Goal: Feedback & Contribution: Submit feedback/report problem

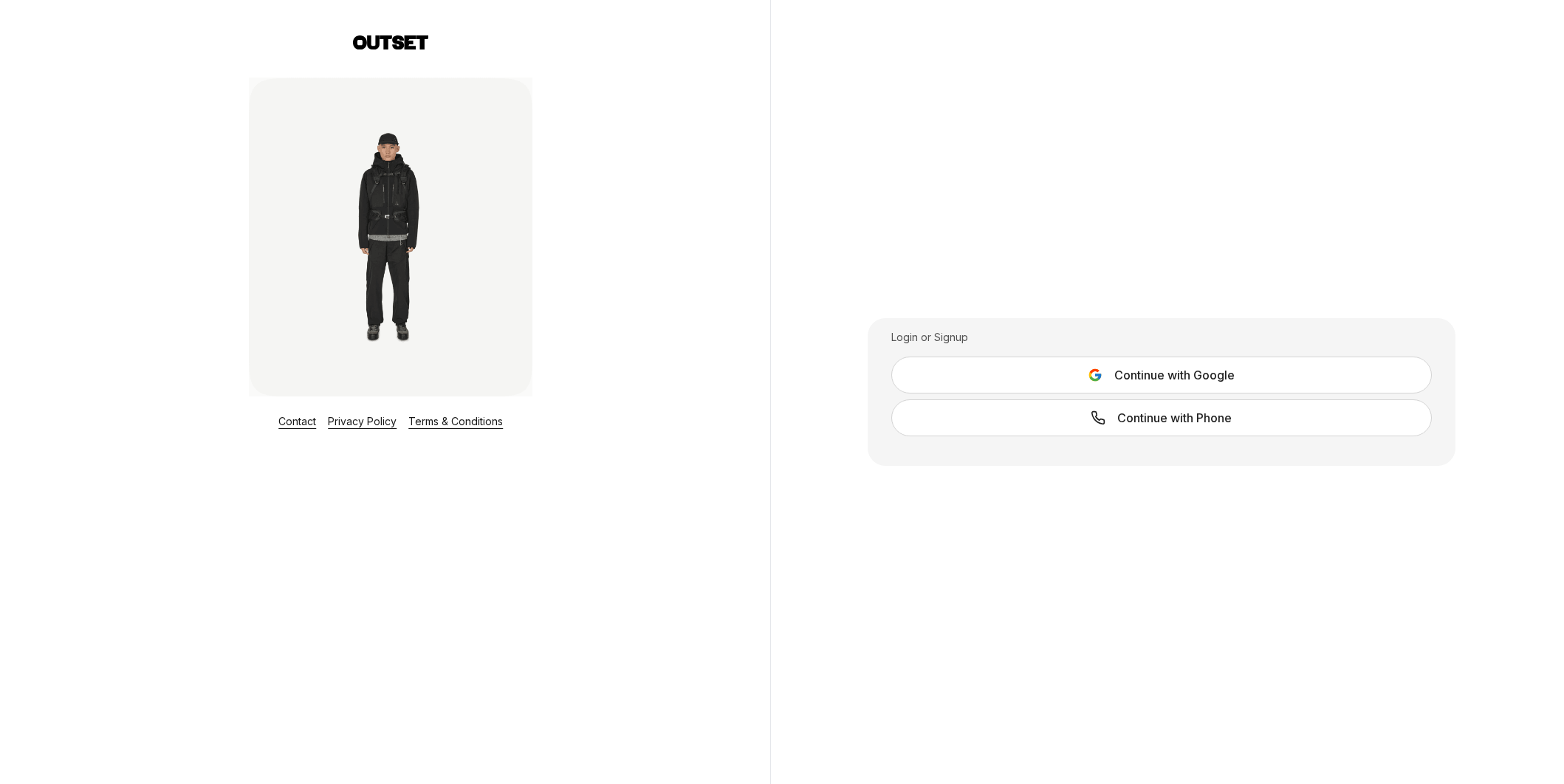
scroll to position [6, 0]
click at [1227, 373] on span "Continue with Google" at bounding box center [1174, 369] width 121 height 18
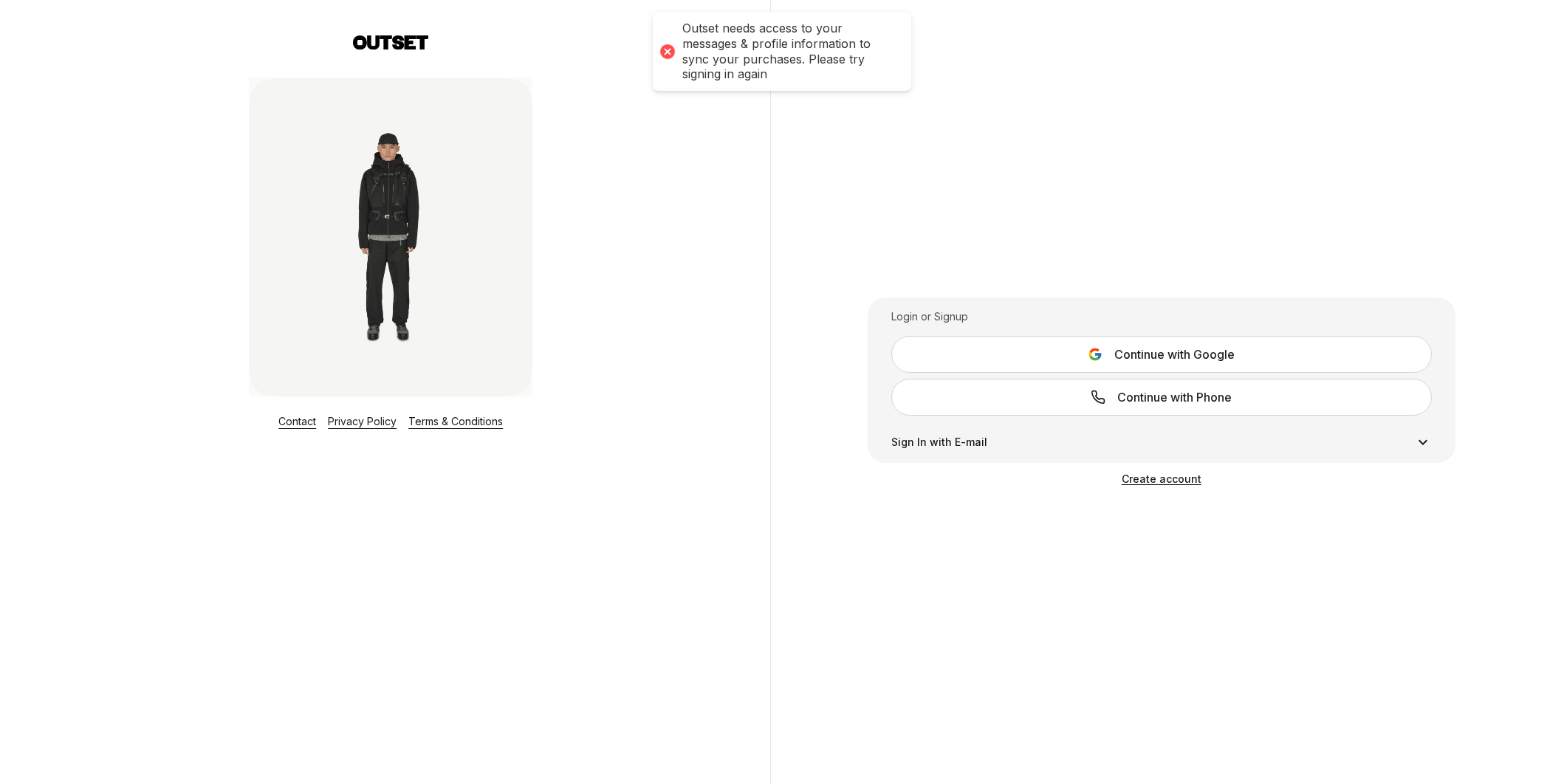
click at [741, 31] on div "Outset needs access to your messages & profile information to sync your purchas…" at bounding box center [789, 52] width 214 height 62
click at [1147, 354] on span "Continue with Google" at bounding box center [1174, 354] width 121 height 18
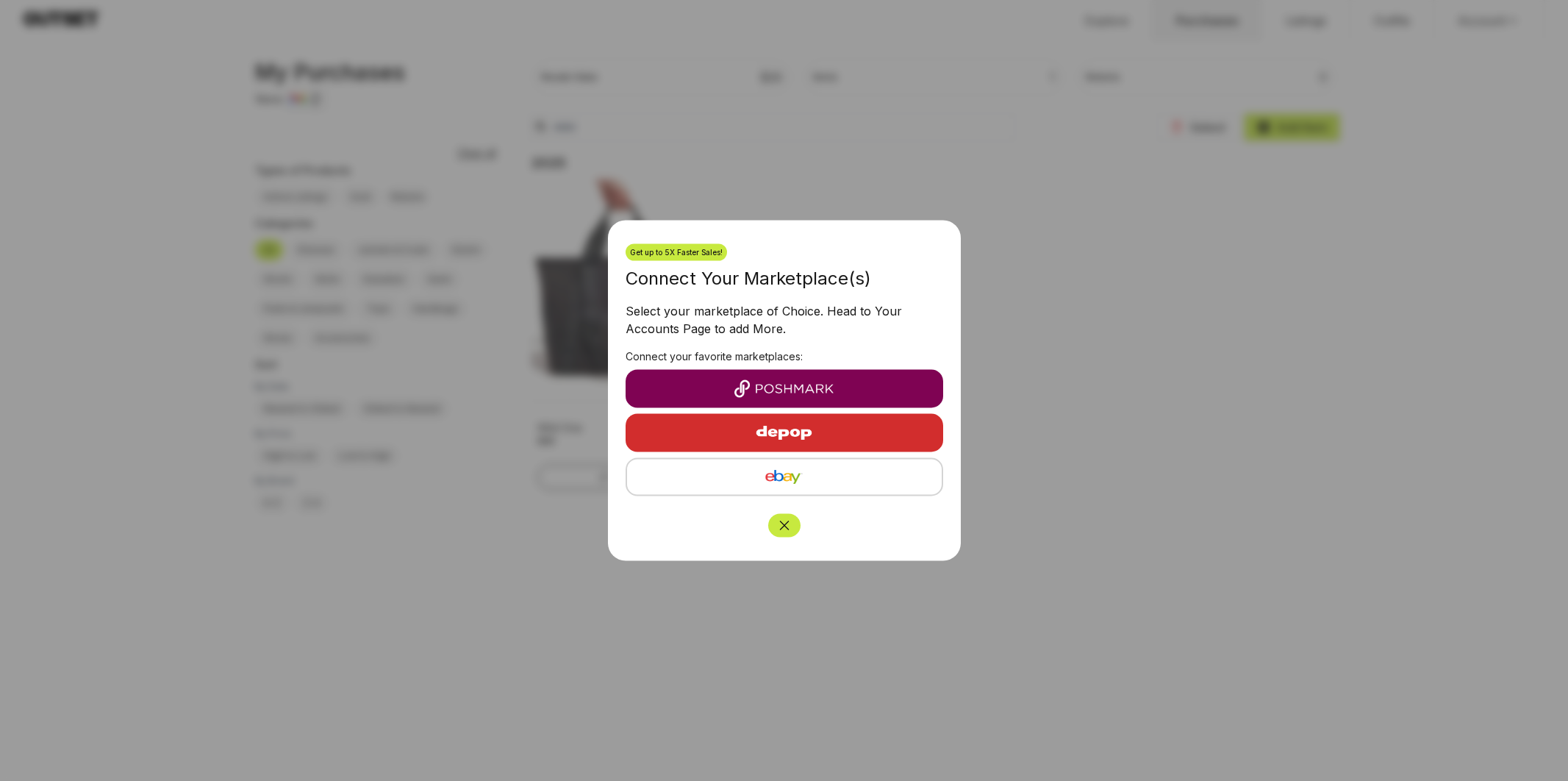
click at [844, 389] on img "button" at bounding box center [784, 389] width 294 height 18
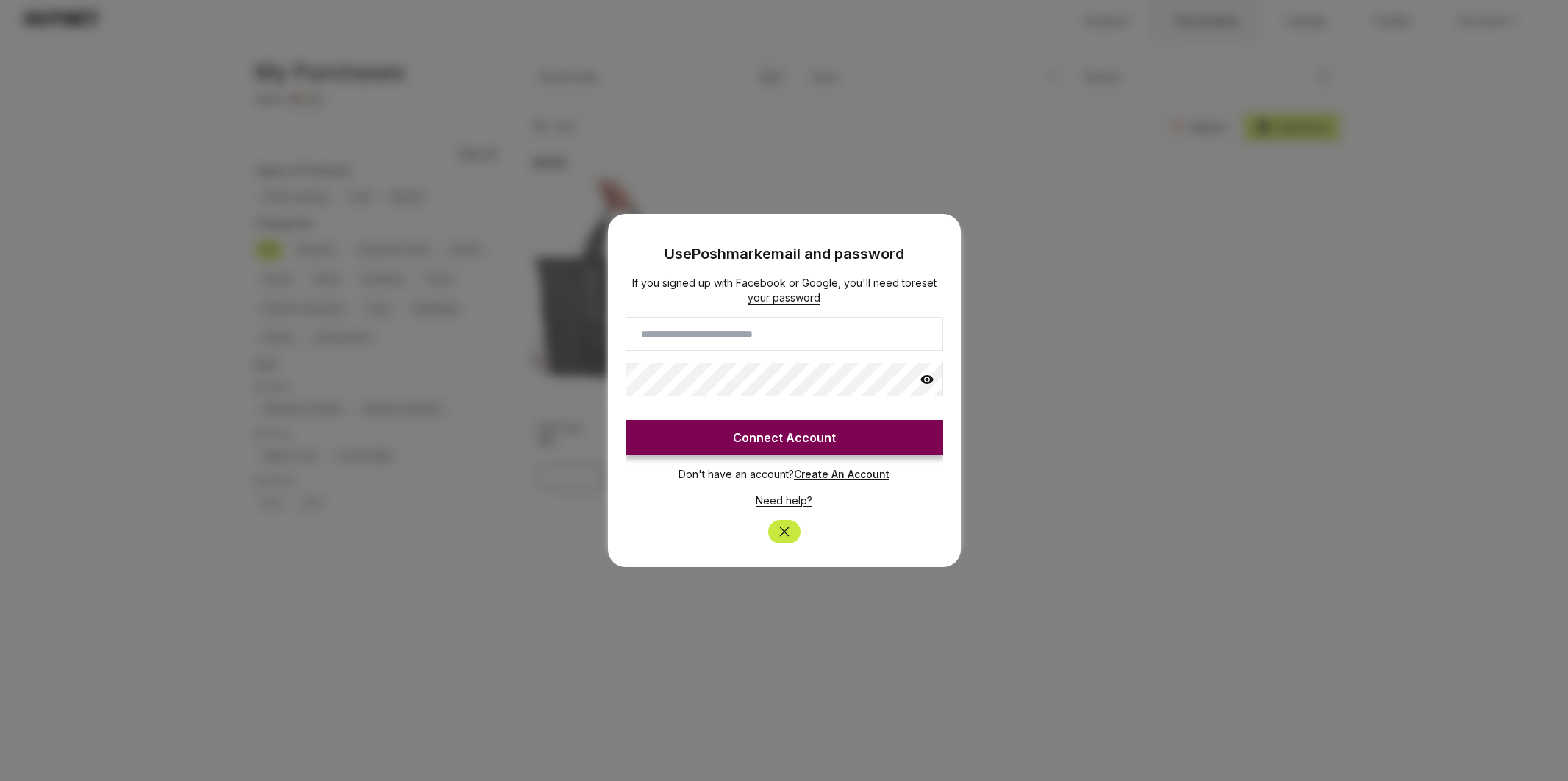
click at [807, 330] on input at bounding box center [784, 334] width 318 height 34
type input "**********"
click button "Connect Account" at bounding box center [784, 437] width 318 height 36
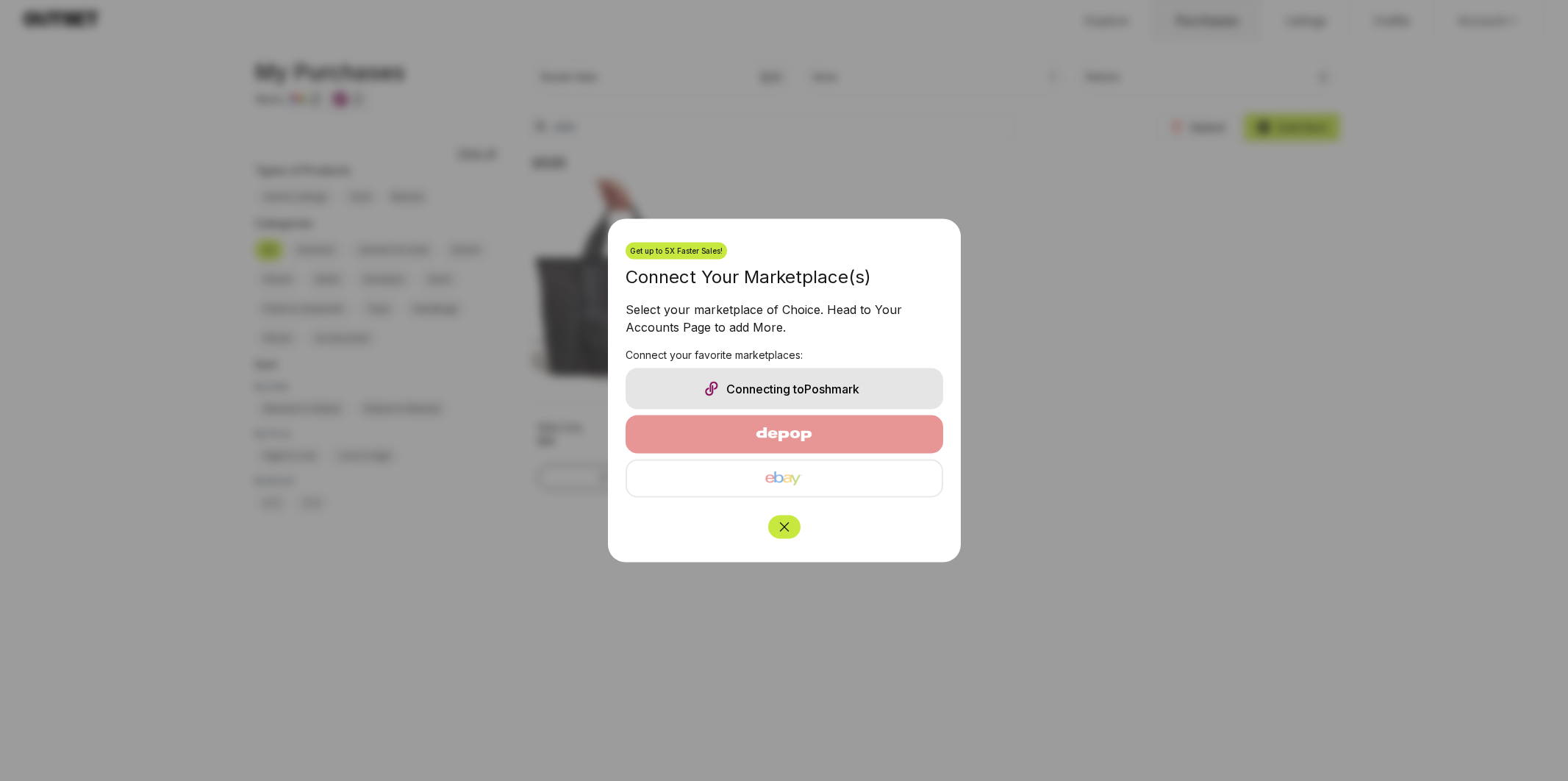
click at [815, 379] on div "Connecting to Poshmark" at bounding box center [784, 389] width 318 height 41
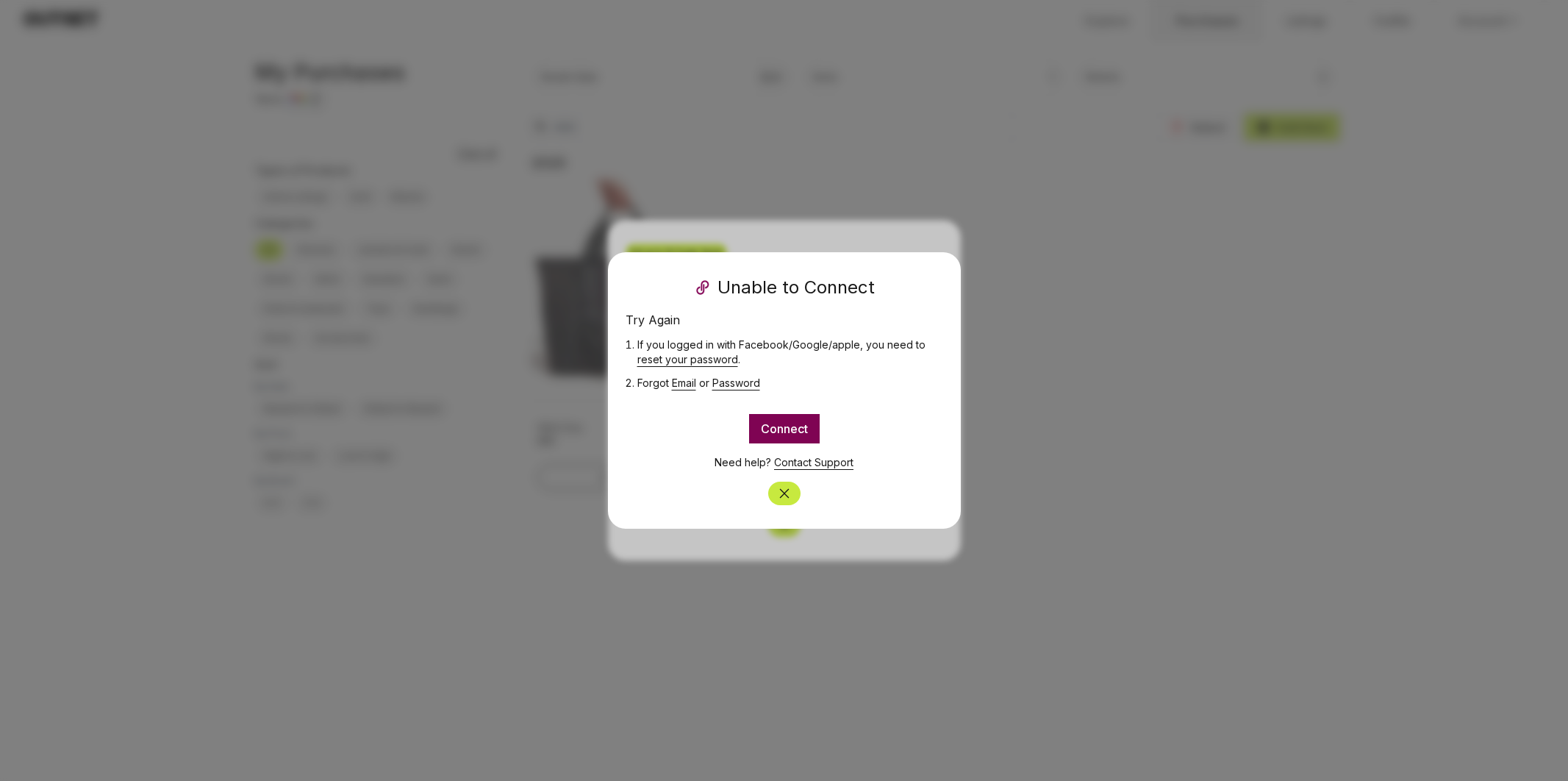
click at [804, 428] on button "Connect" at bounding box center [784, 428] width 70 height 29
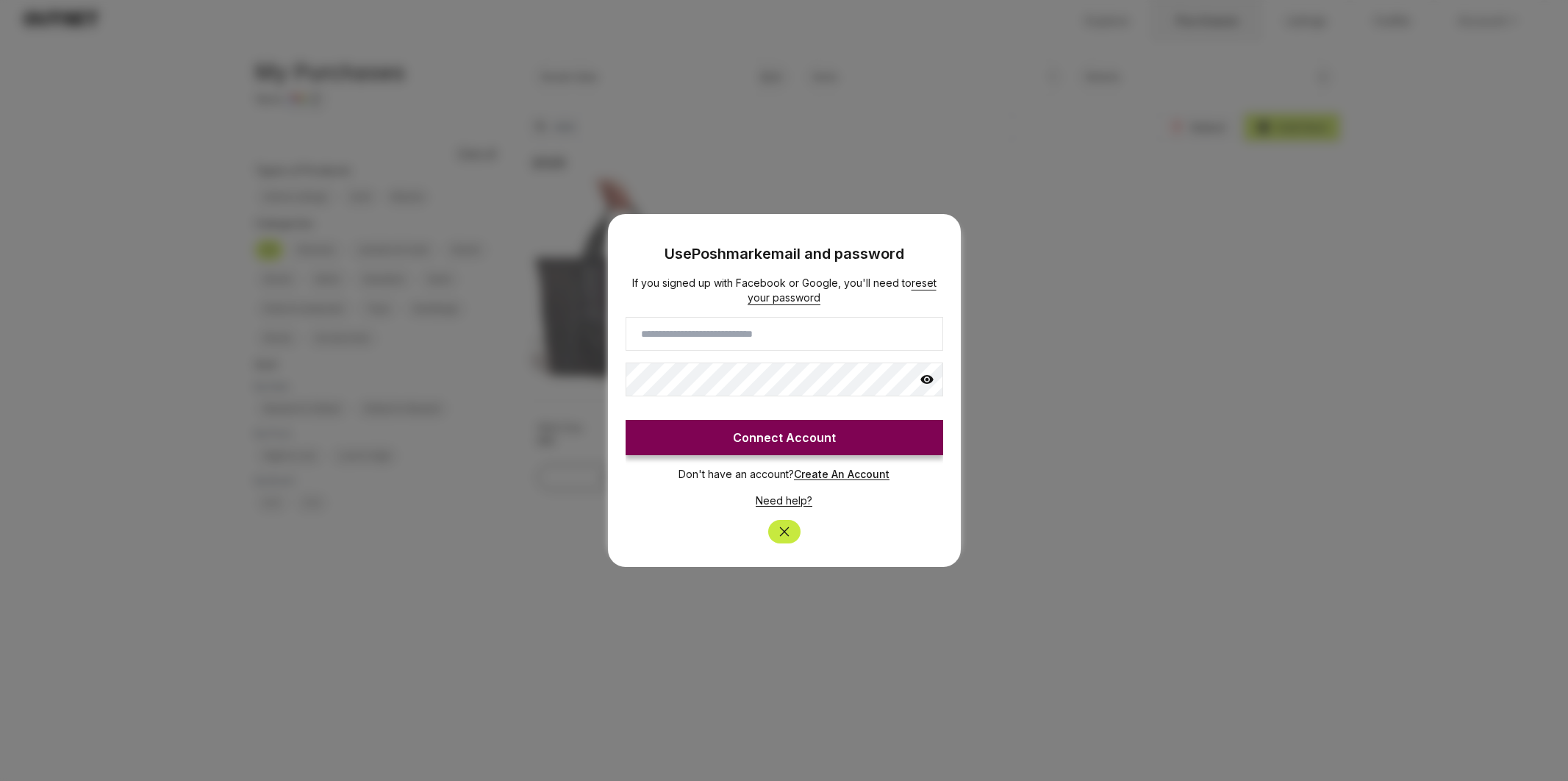
click at [748, 329] on input at bounding box center [784, 334] width 318 height 34
type input "**********"
click at [809, 428] on button "Connect Account" at bounding box center [784, 437] width 318 height 36
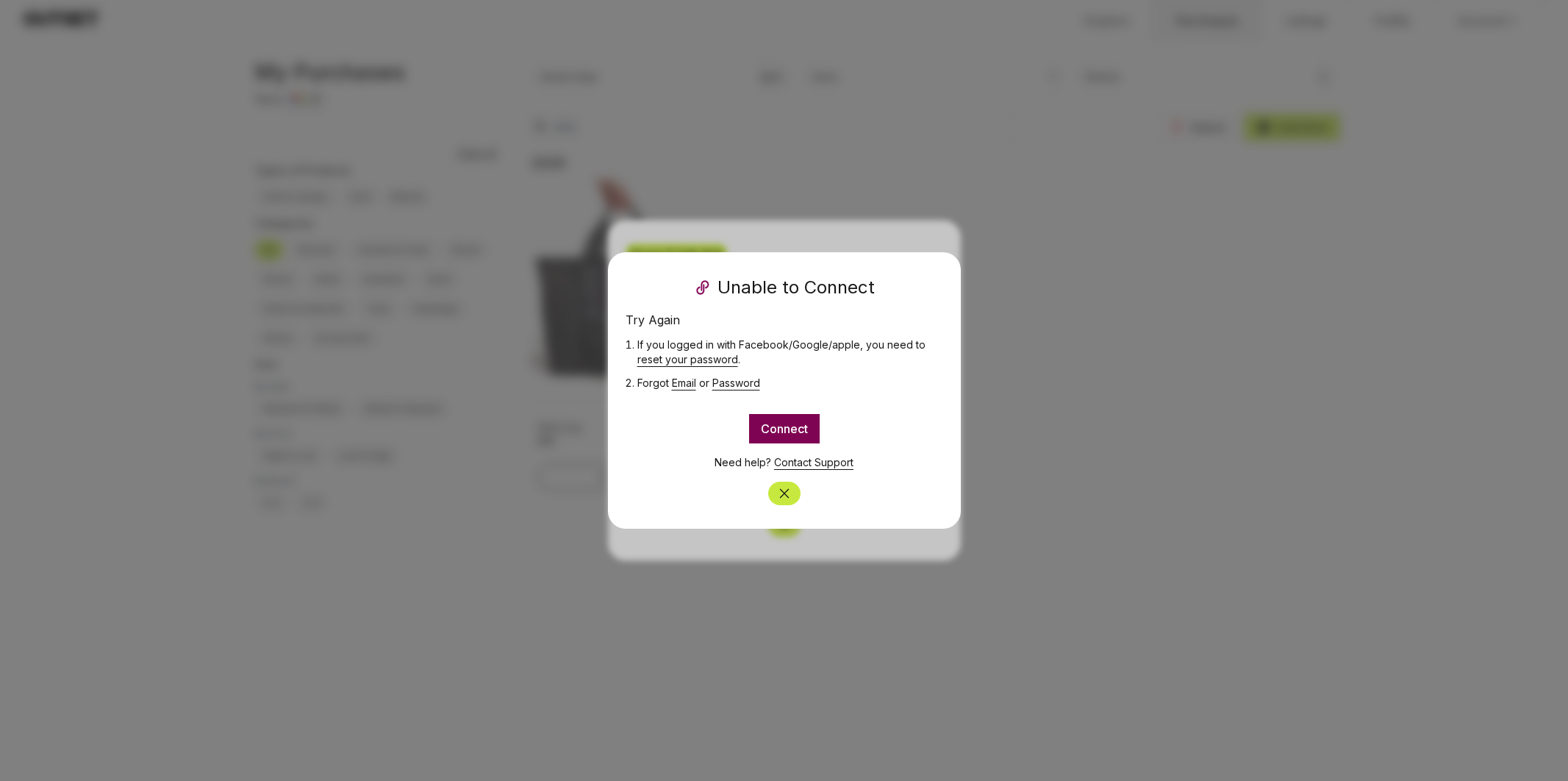
click at [794, 426] on button "Connect" at bounding box center [784, 428] width 70 height 29
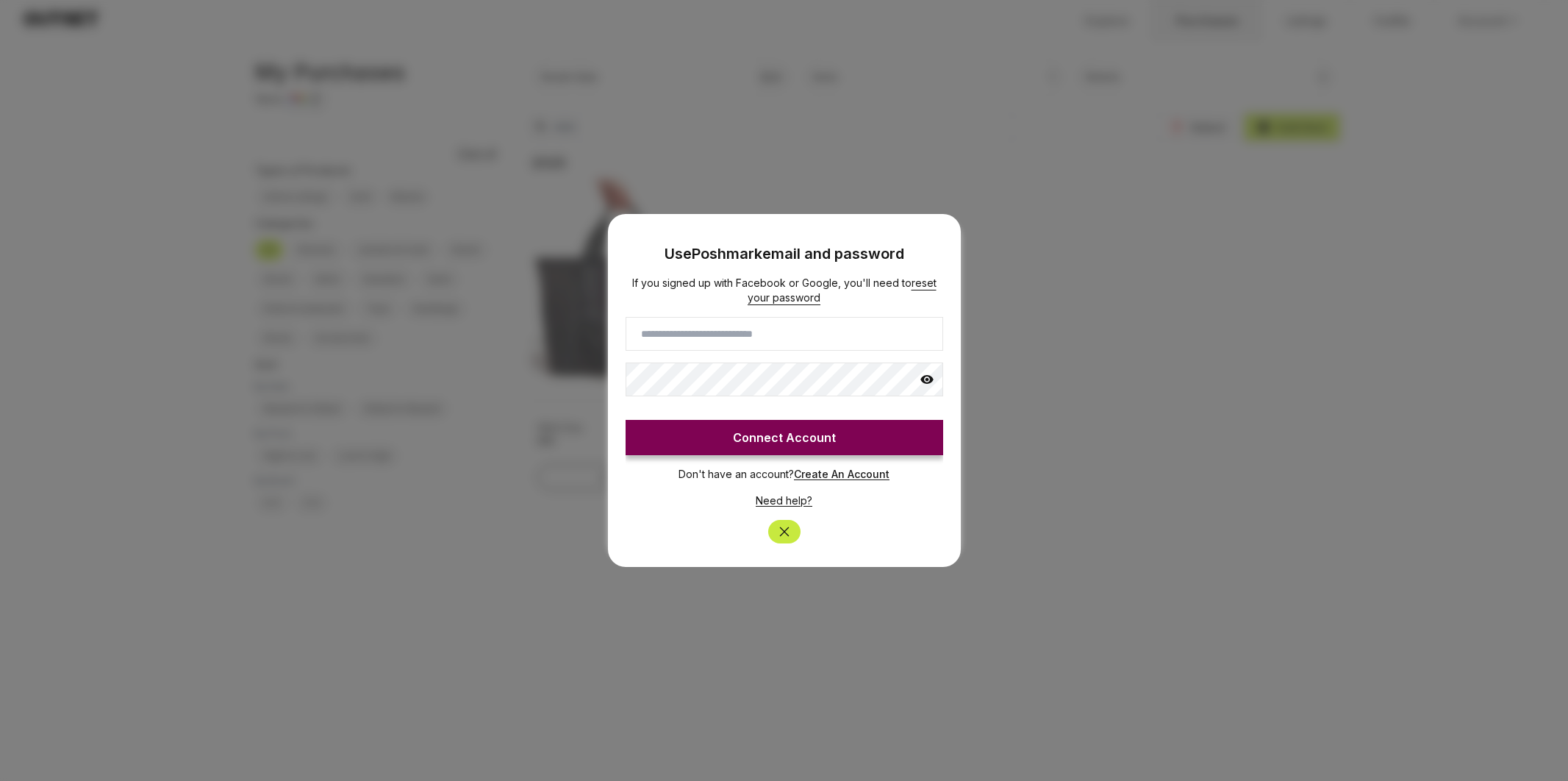
click at [757, 330] on input at bounding box center [784, 334] width 318 height 34
drag, startPoint x: 717, startPoint y: 336, endPoint x: 832, endPoint y: 329, distance: 115.2
click at [831, 329] on input "**********" at bounding box center [784, 334] width 318 height 34
type input "**********"
click at [924, 378] on icon at bounding box center [927, 379] width 15 height 15
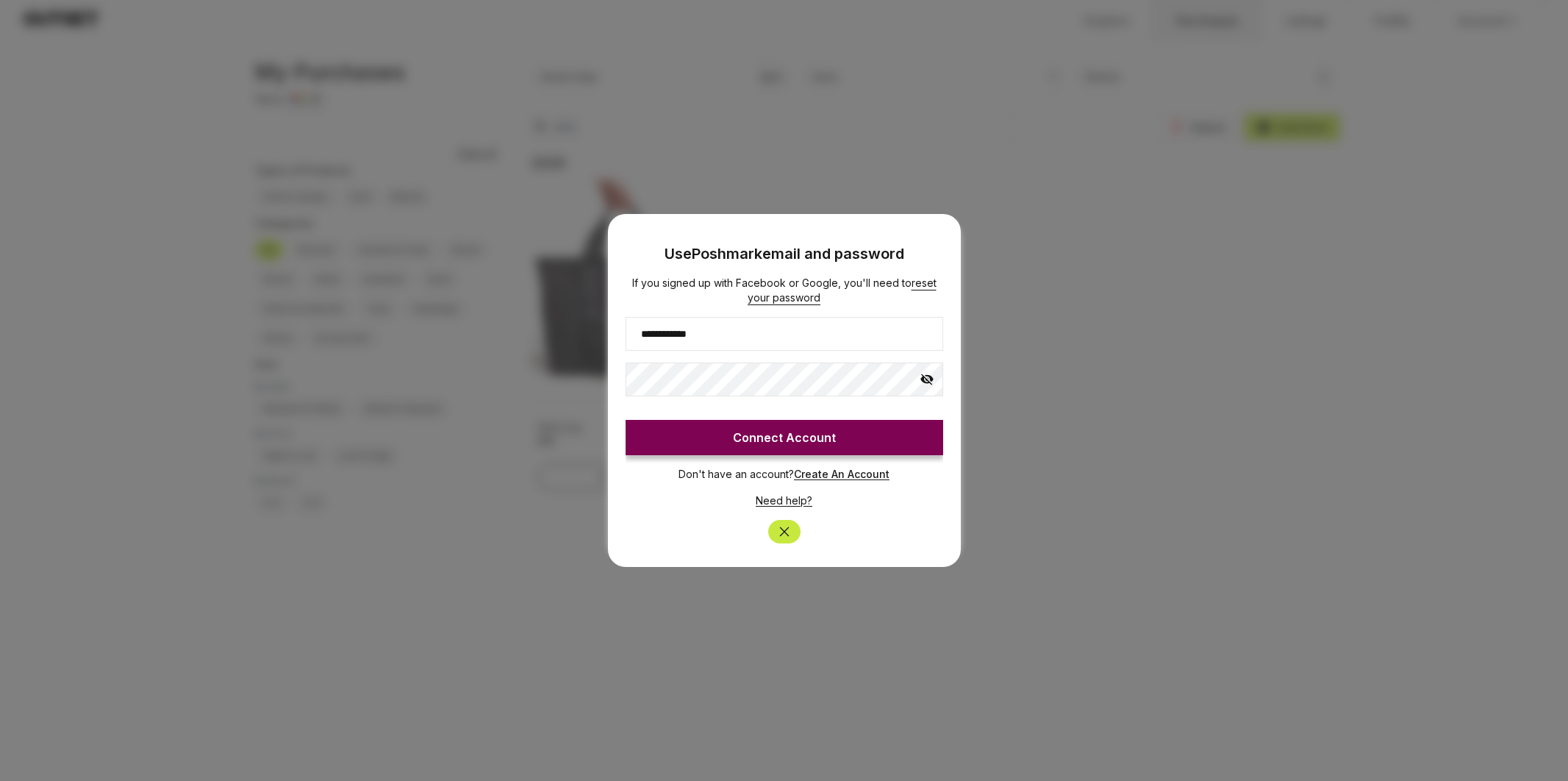
click at [813, 431] on button "Connect Account" at bounding box center [784, 437] width 318 height 36
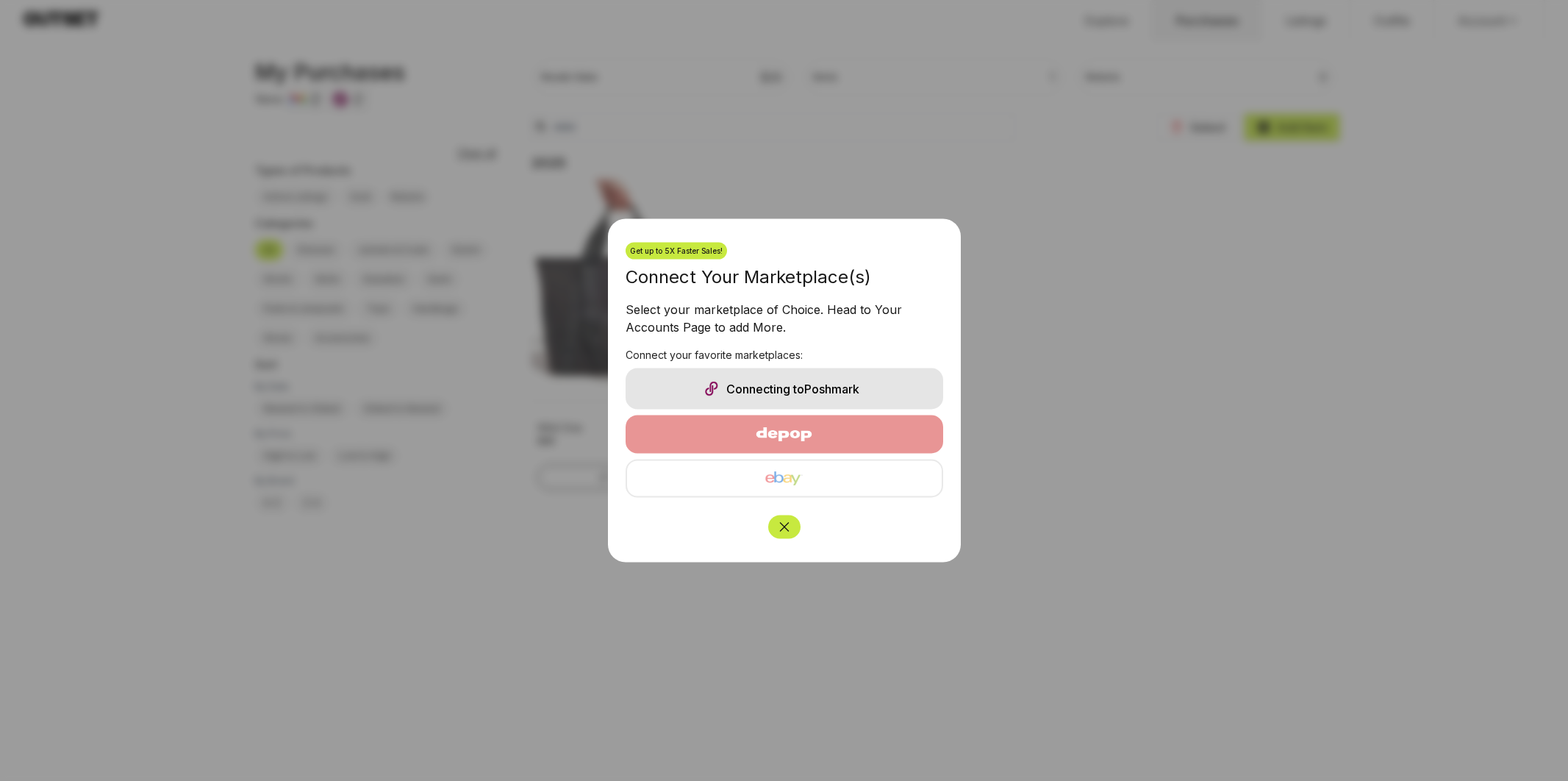
click at [783, 528] on icon "Close" at bounding box center [784, 527] width 15 height 15
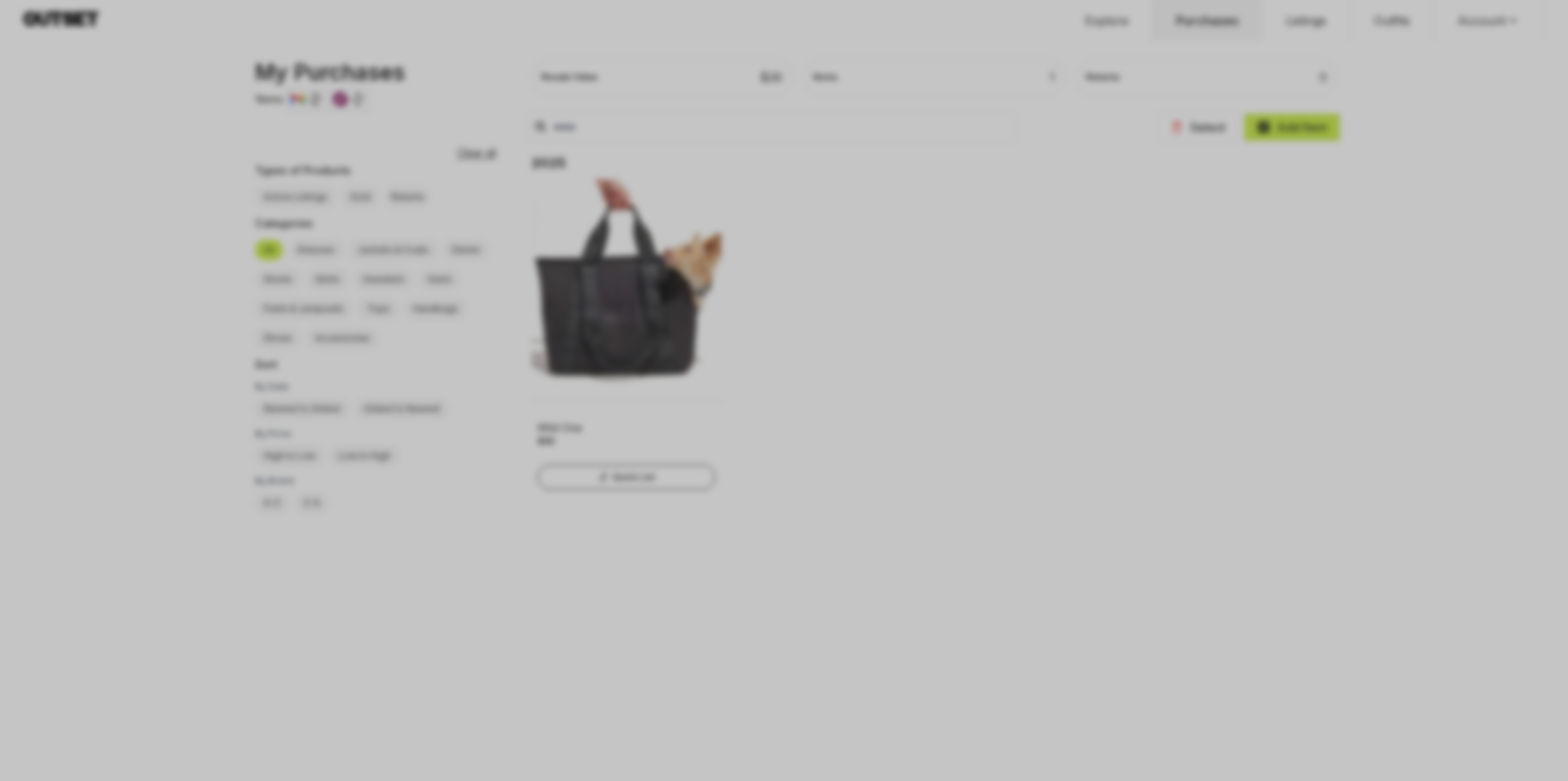
drag, startPoint x: 91, startPoint y: 143, endPoint x: 88, endPoint y: 41, distance: 102.0
click at [94, 136] on div at bounding box center [784, 390] width 1568 height 781
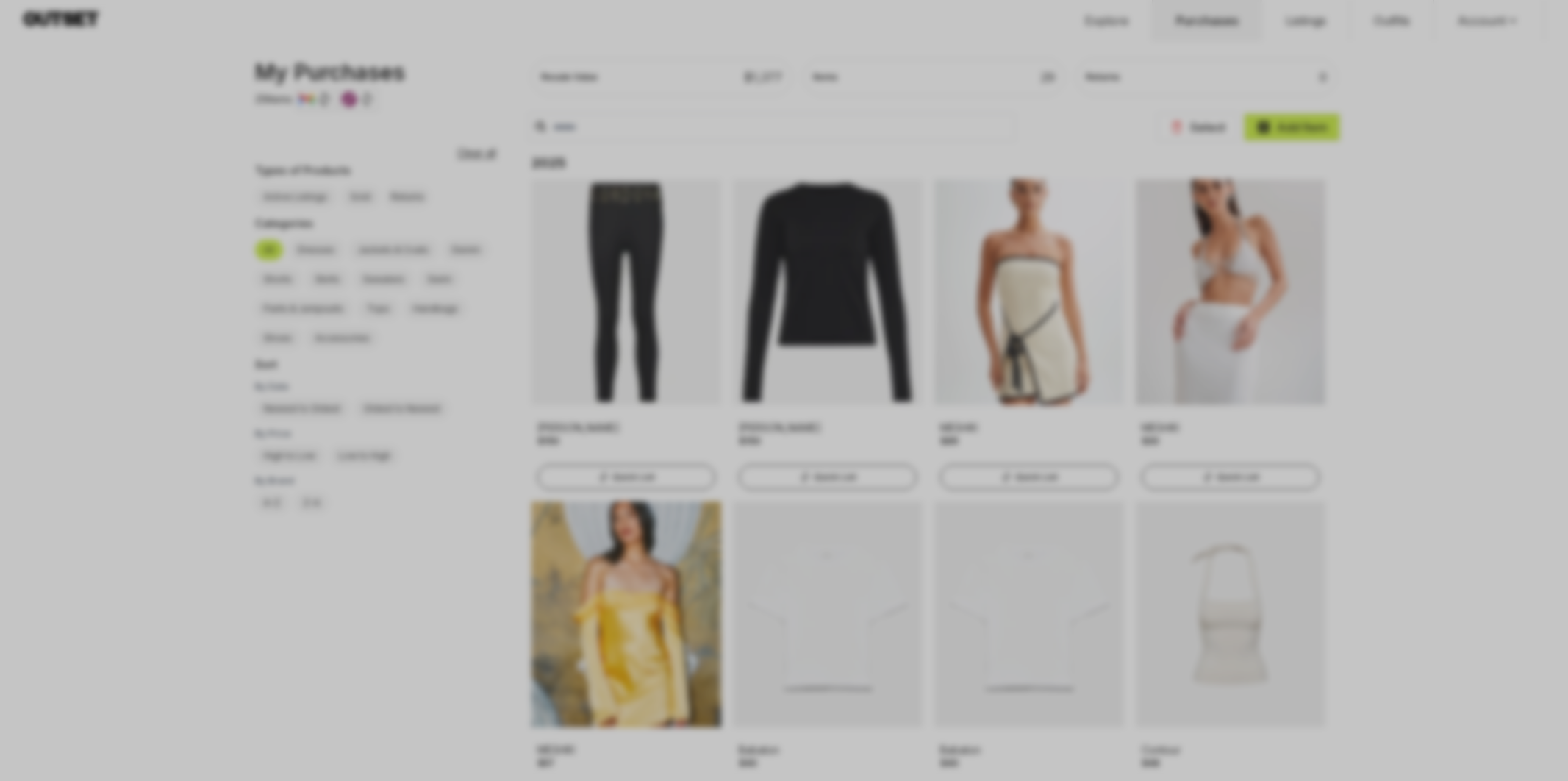
click at [551, 77] on div at bounding box center [784, 390] width 1568 height 781
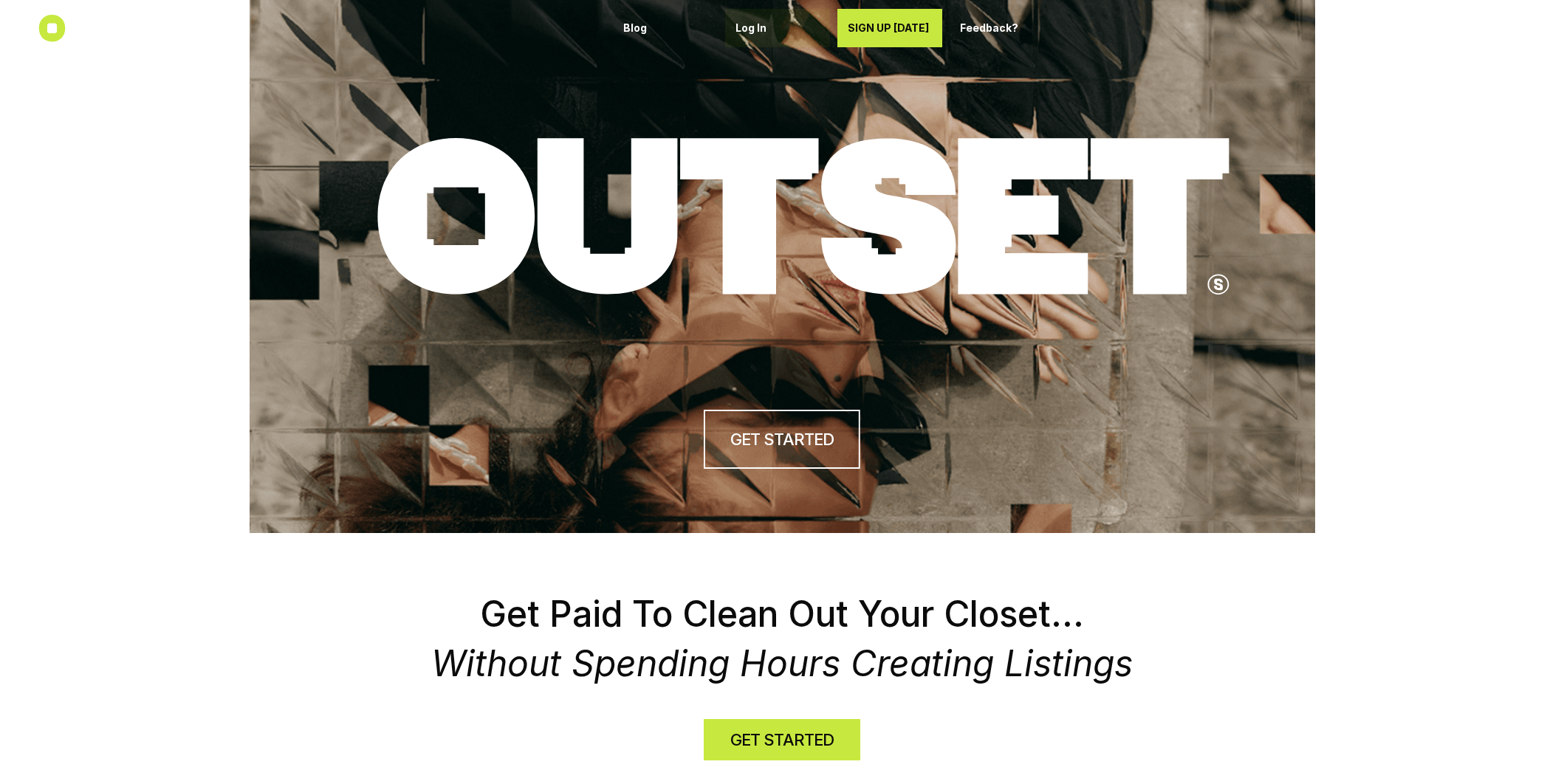
click at [758, 23] on p "Log In" at bounding box center [778, 28] width 84 height 12
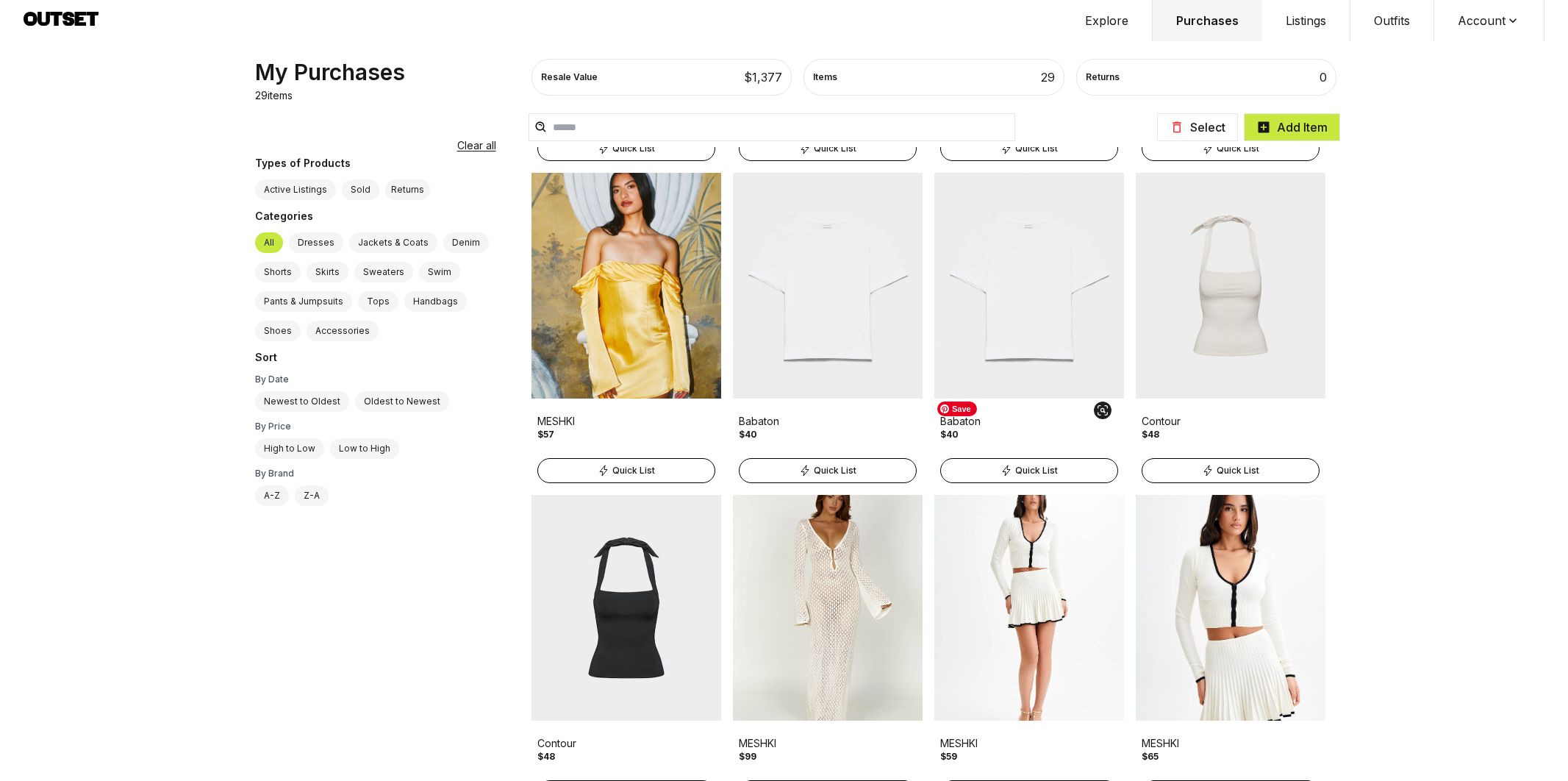
scroll to position [329, 0]
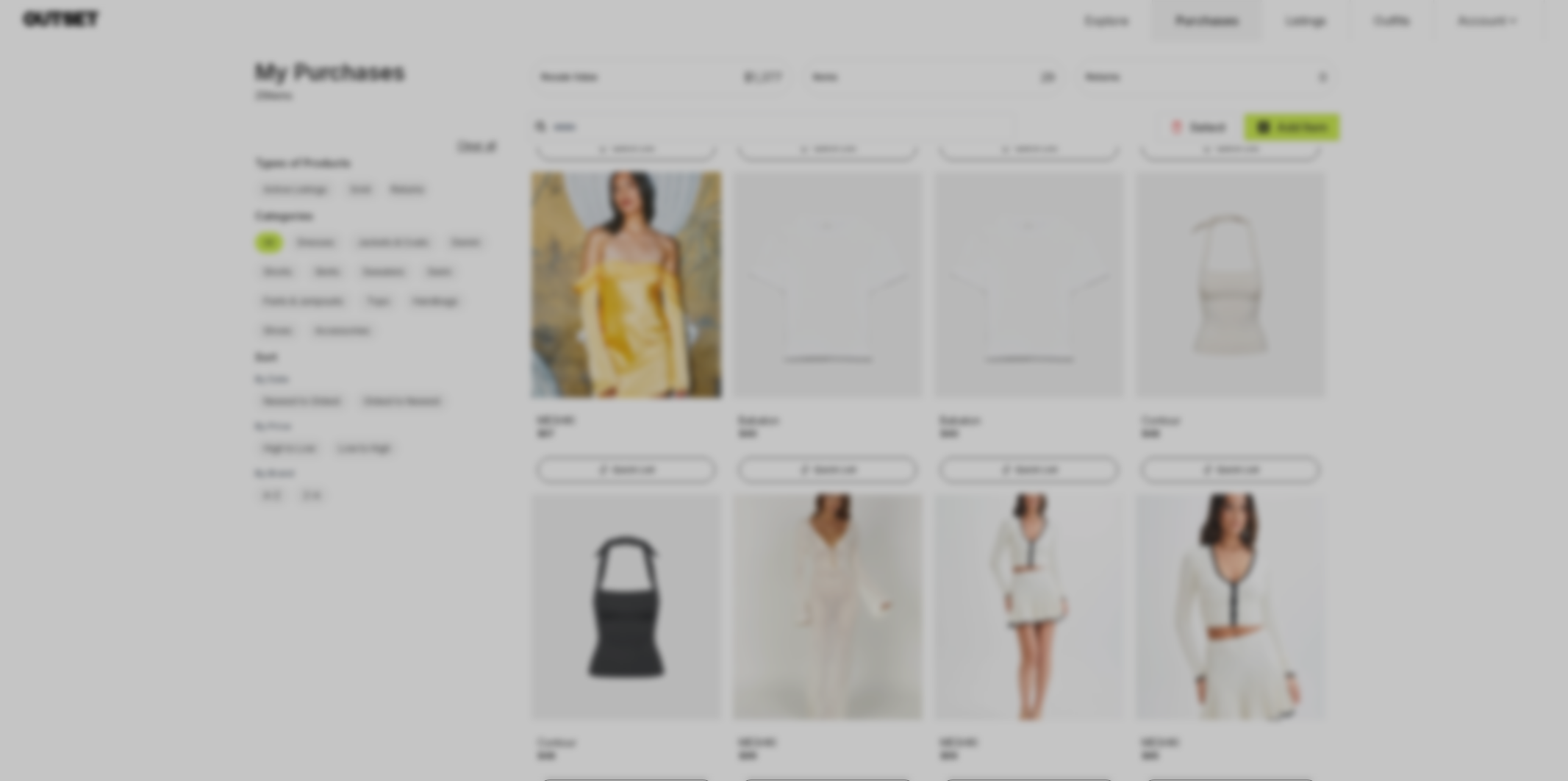
click at [1503, 405] on div at bounding box center [784, 390] width 1568 height 781
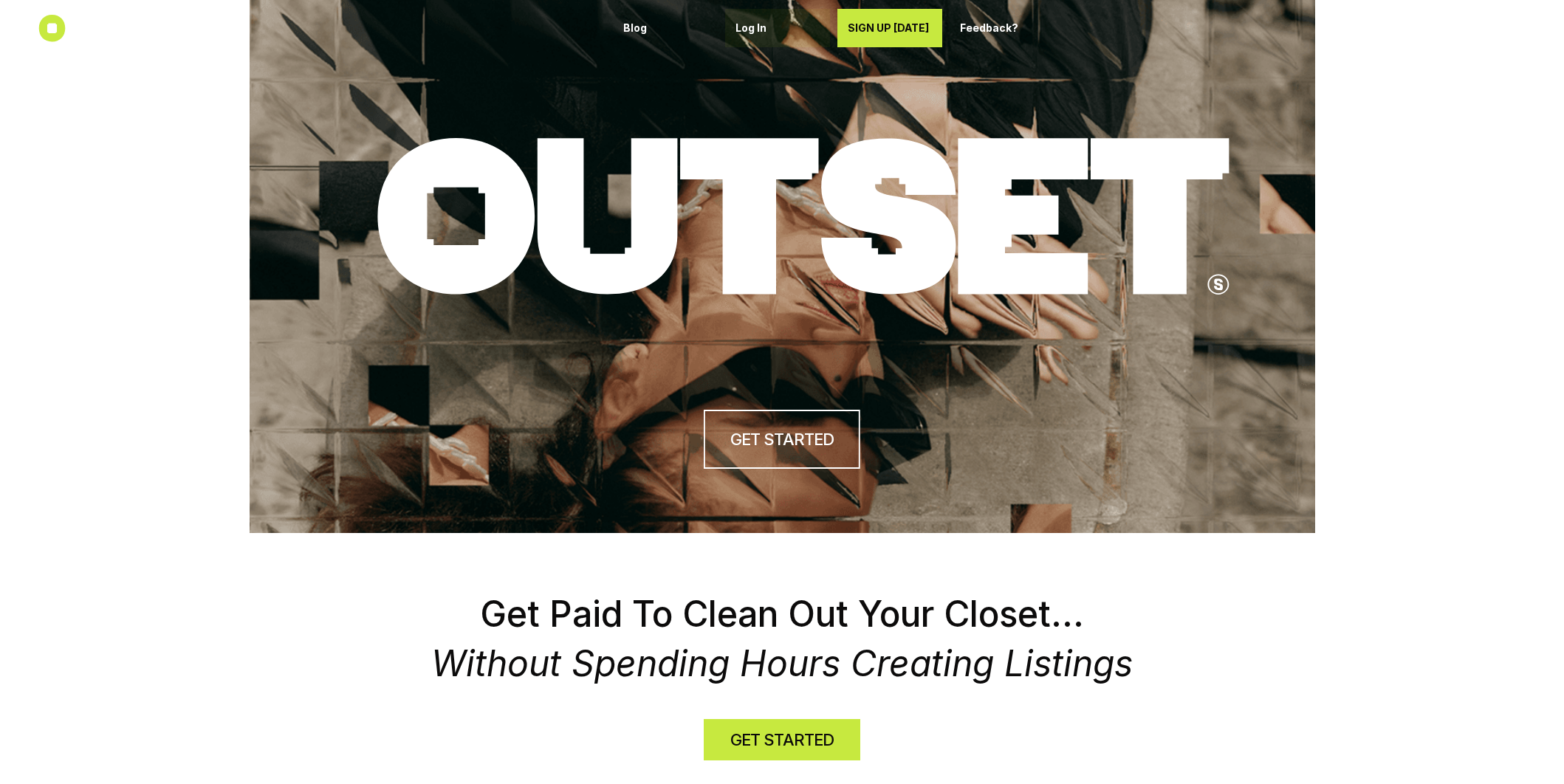
click at [754, 22] on p "Log In" at bounding box center [778, 28] width 84 height 12
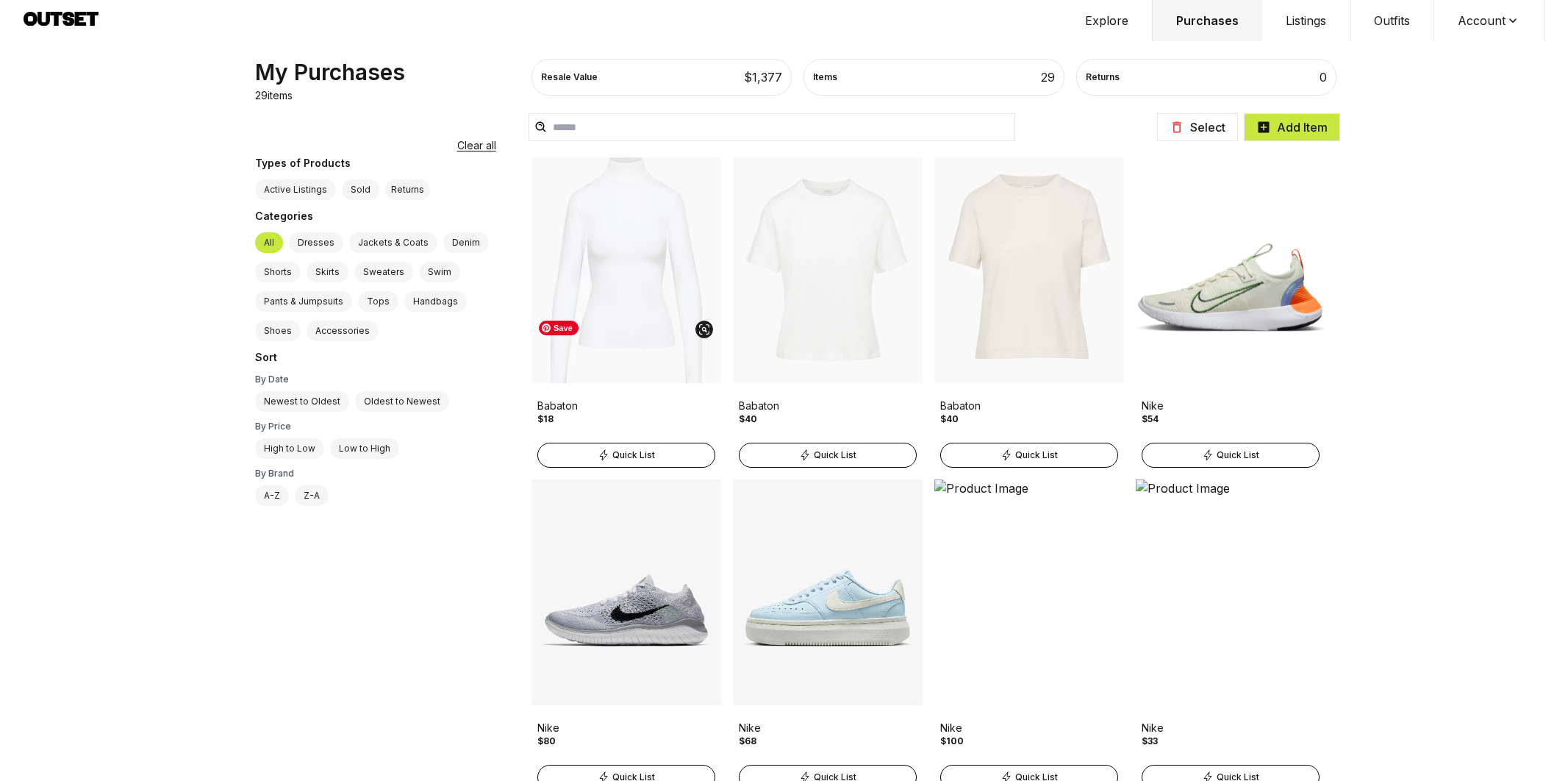
scroll to position [1272, 0]
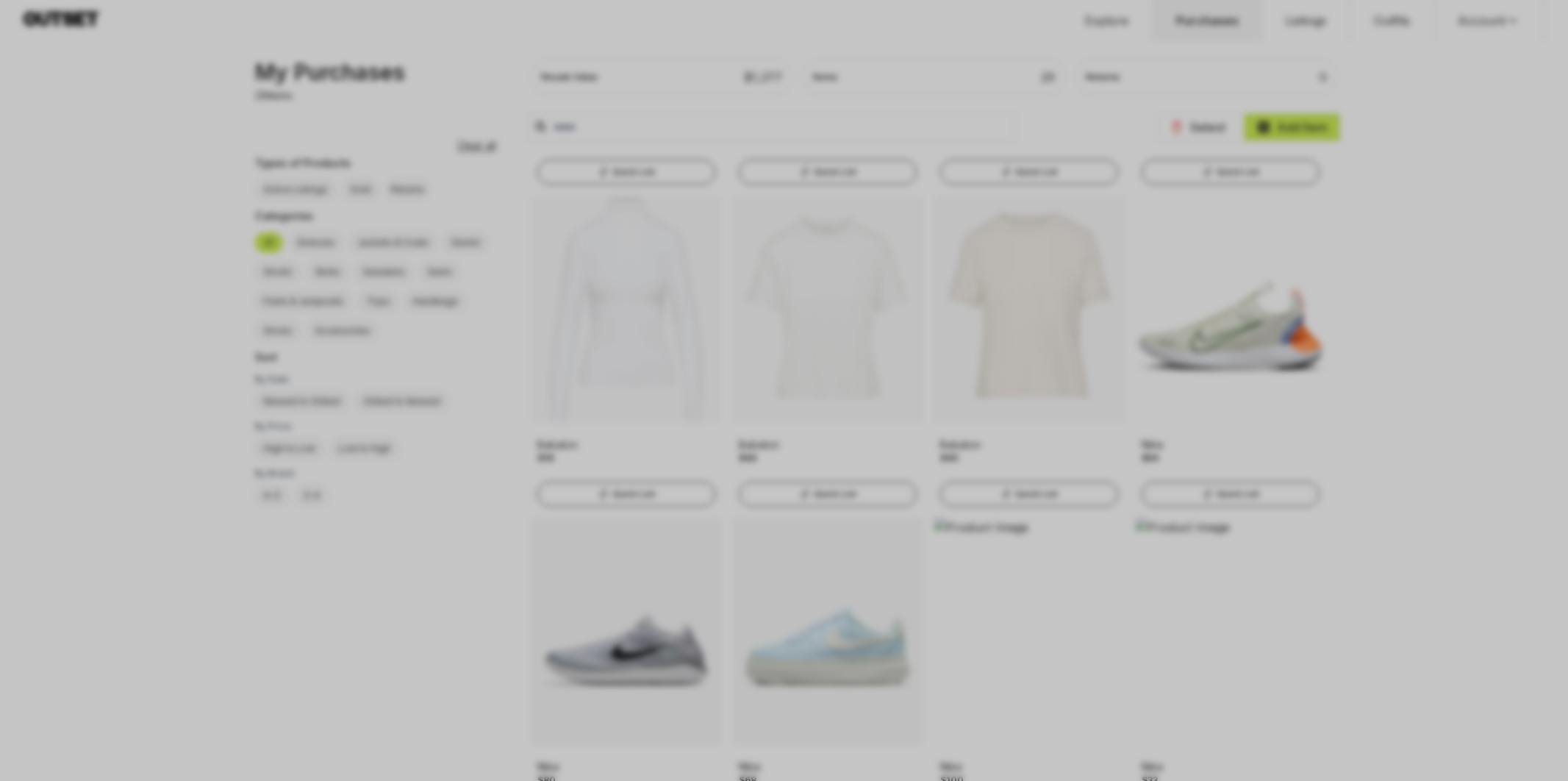
click at [300, 652] on div at bounding box center [784, 390] width 1568 height 781
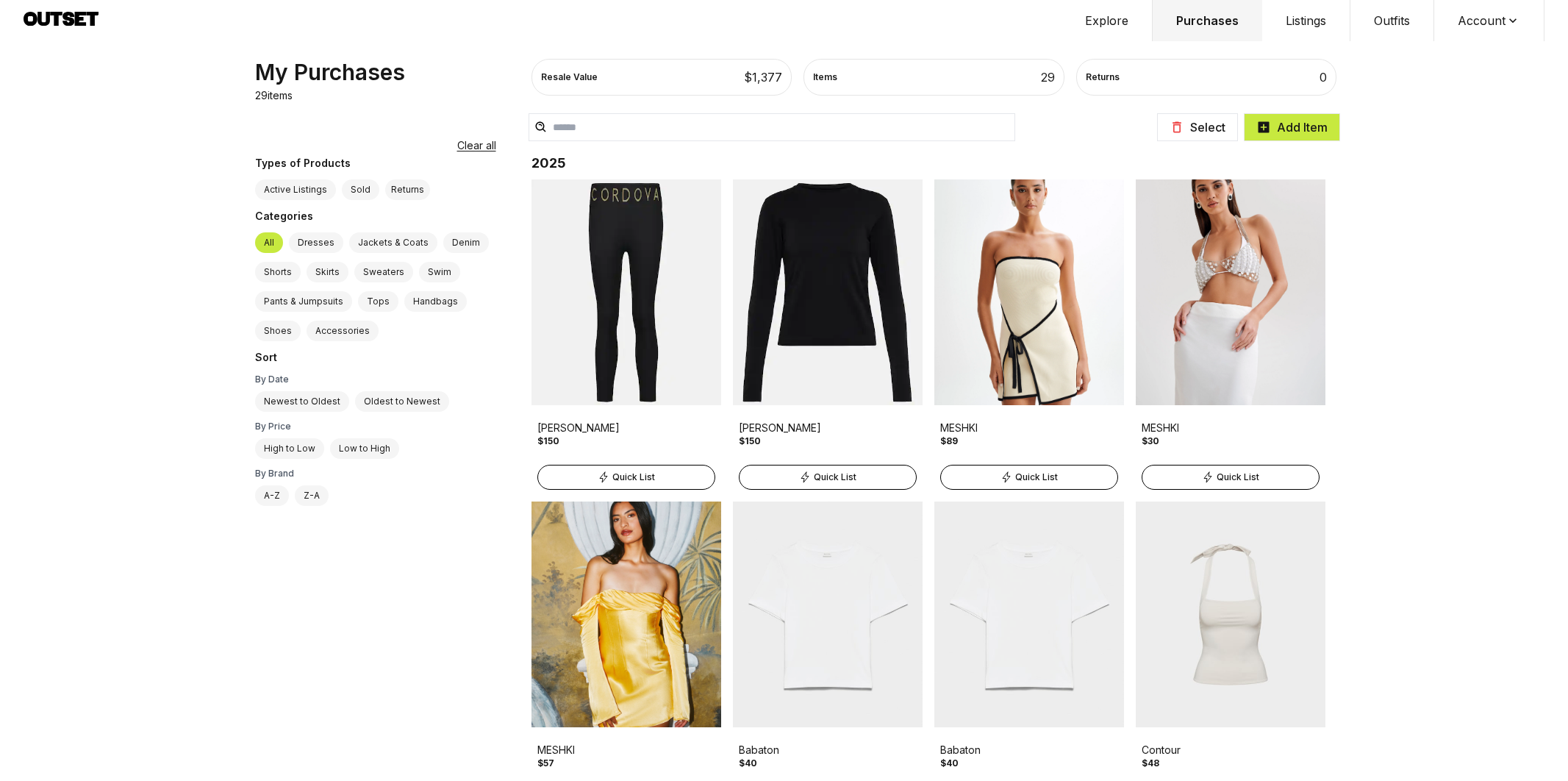
click at [1480, 25] on button "Account" at bounding box center [1489, 20] width 111 height 41
click at [1477, 45] on span "Profile" at bounding box center [1479, 48] width 129 height 27
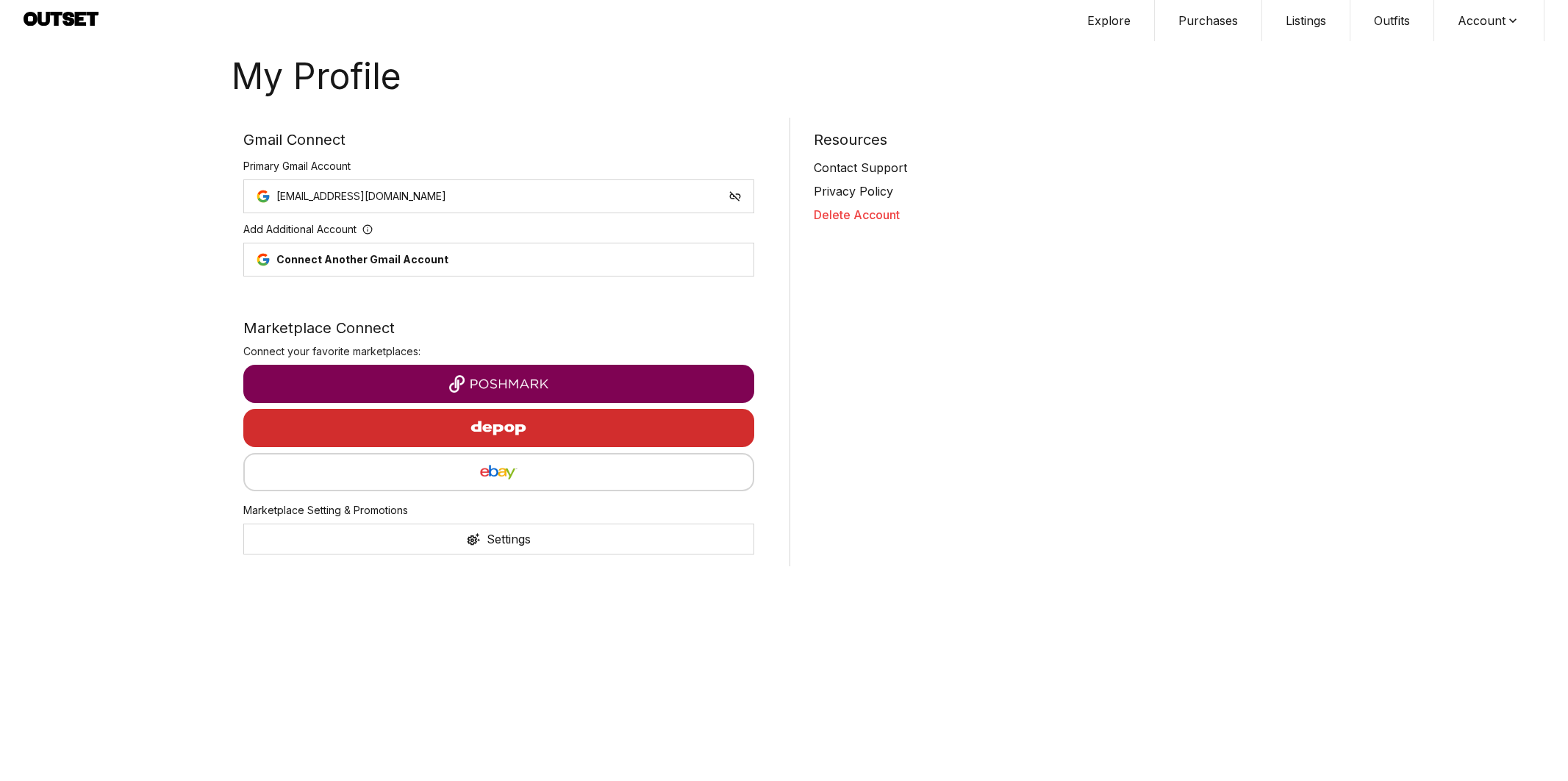
click at [570, 386] on img "button" at bounding box center [498, 384] width 488 height 18
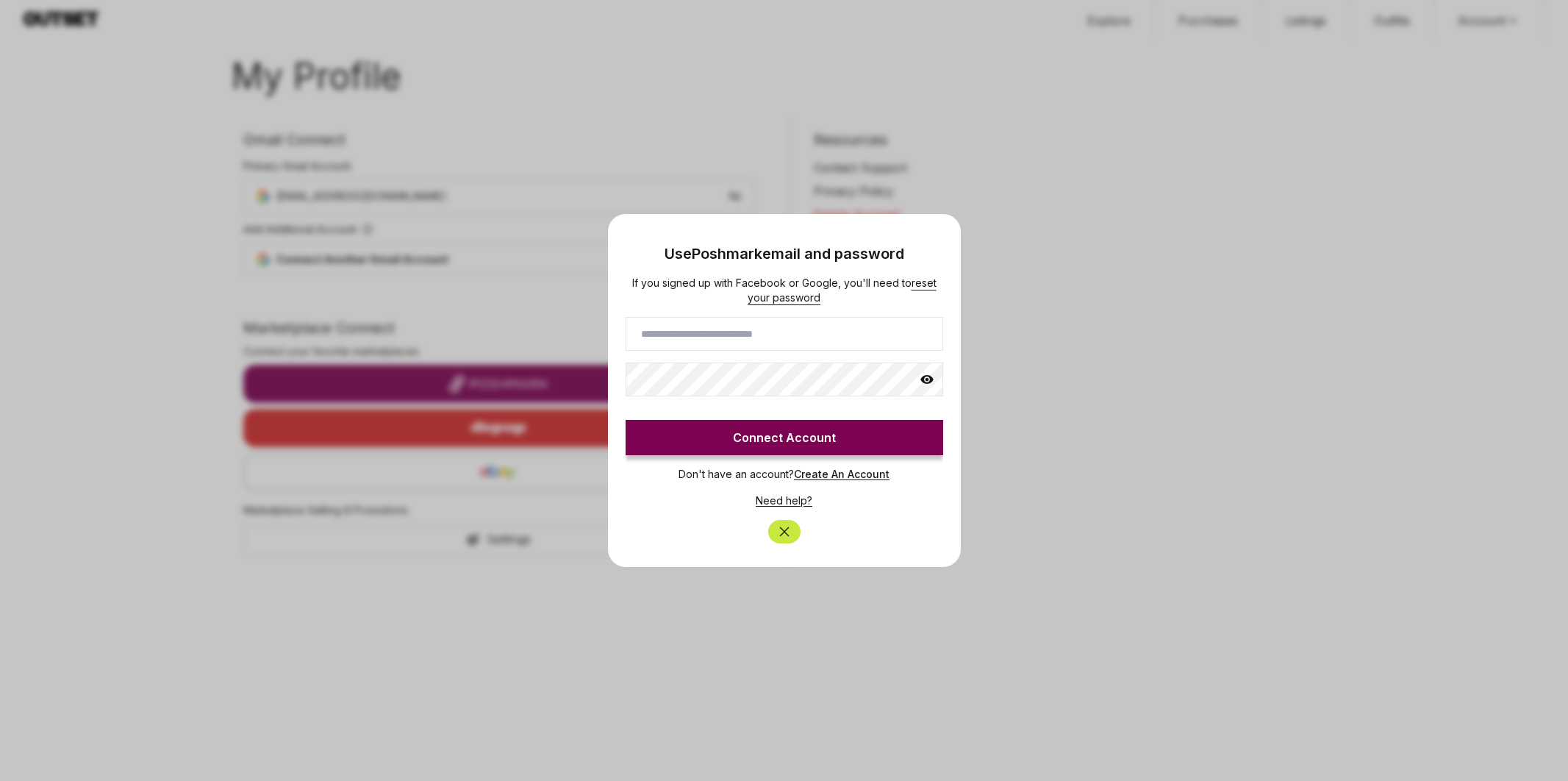
click at [772, 336] on input at bounding box center [784, 334] width 318 height 34
type input "**********"
click at [696, 428] on button "Connect Account" at bounding box center [784, 437] width 318 height 36
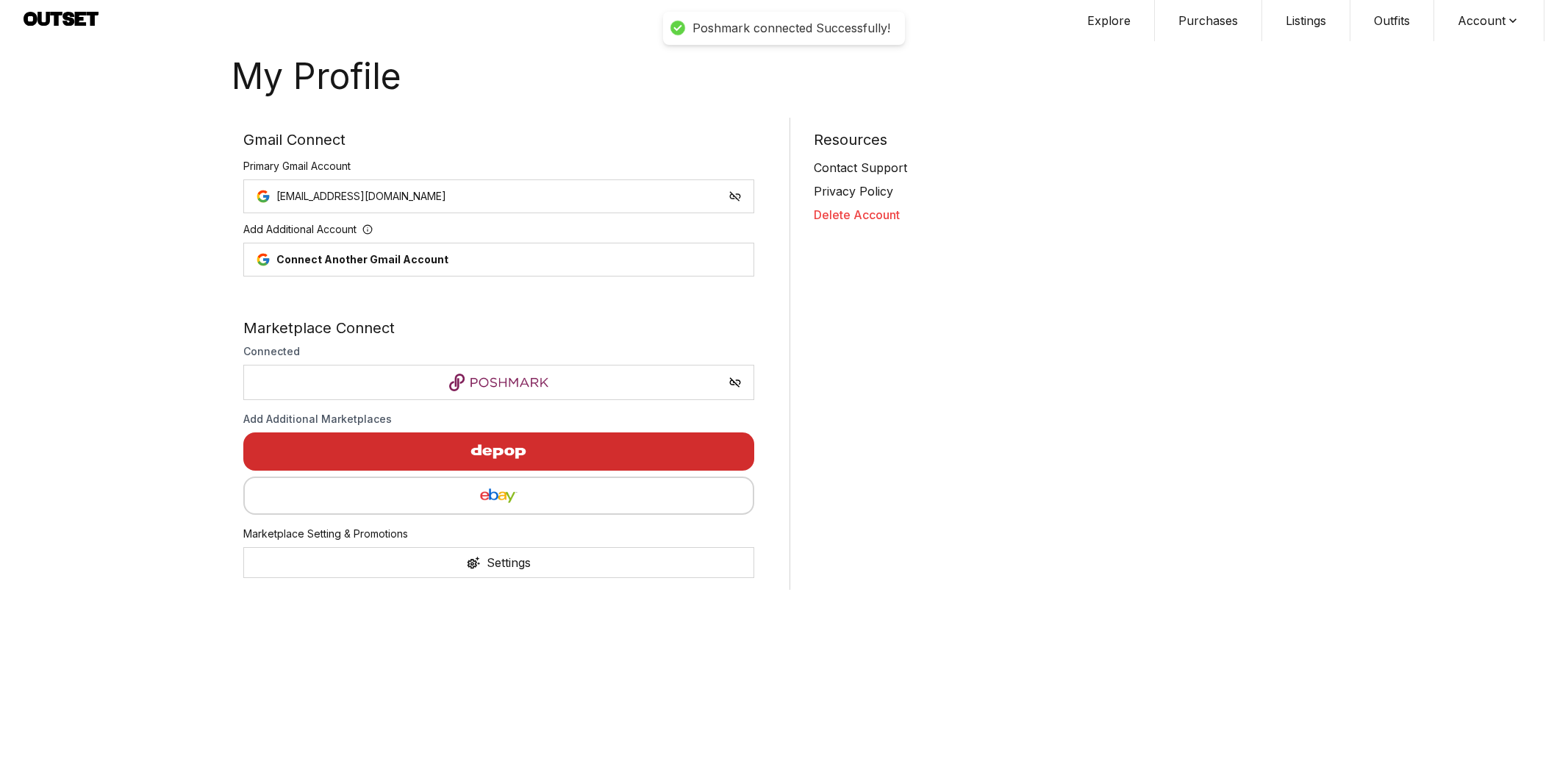
click at [1295, 19] on button "Listings" at bounding box center [1306, 20] width 88 height 41
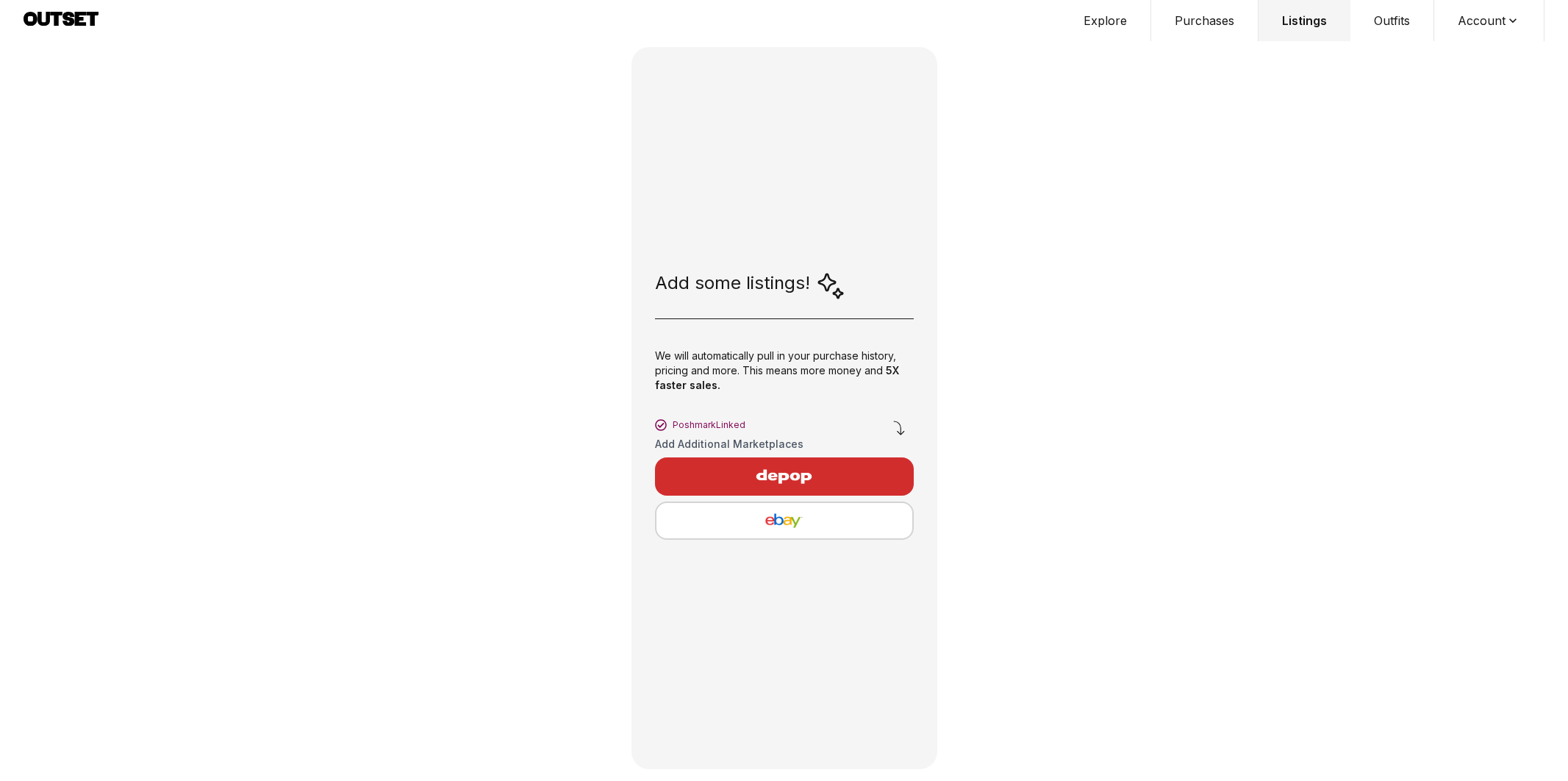
click at [708, 422] on span "Poshmark Linked" at bounding box center [709, 424] width 73 height 12
click at [1229, 19] on button "Purchases" at bounding box center [1204, 20] width 107 height 41
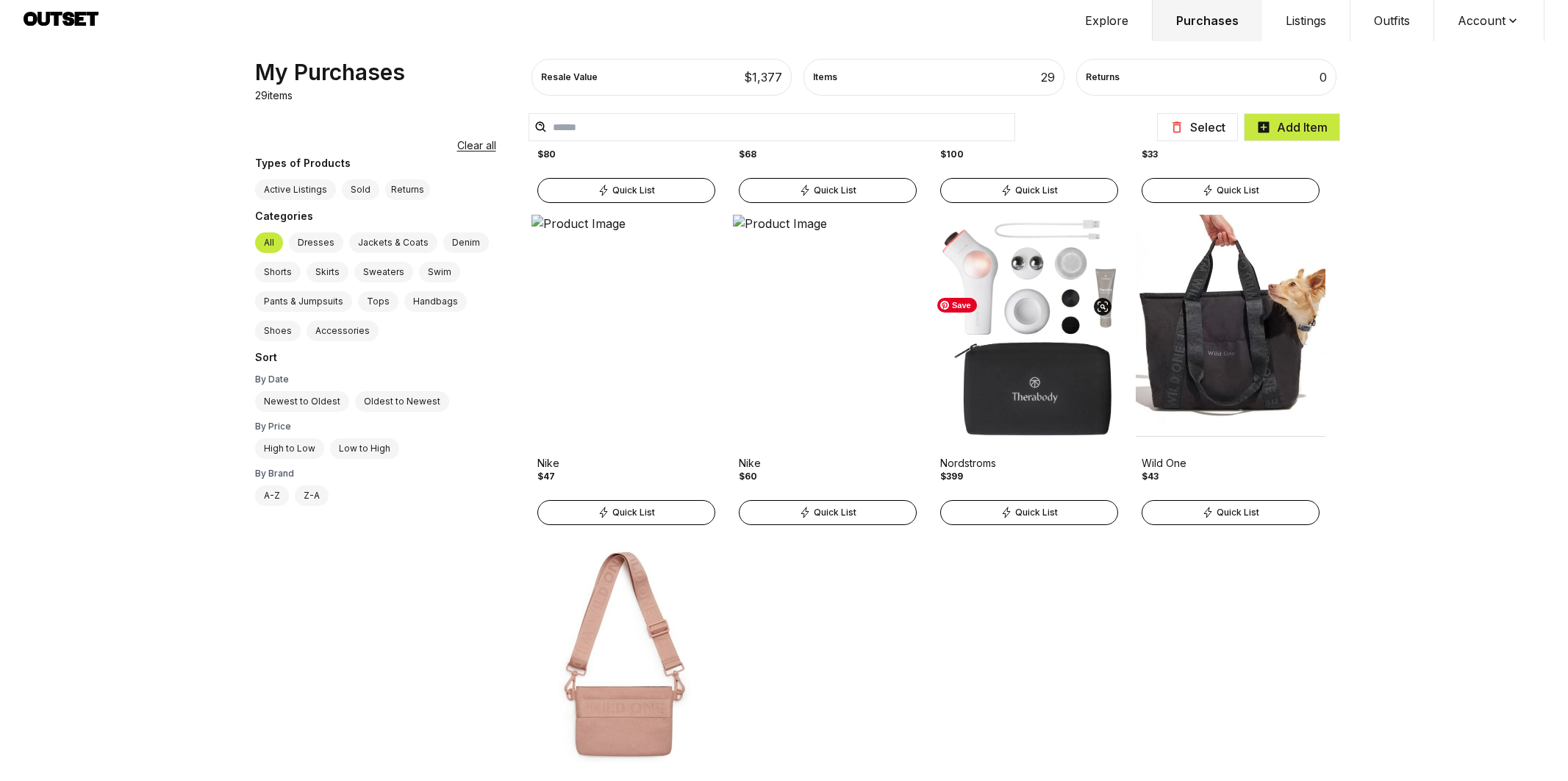
scroll to position [1937, 0]
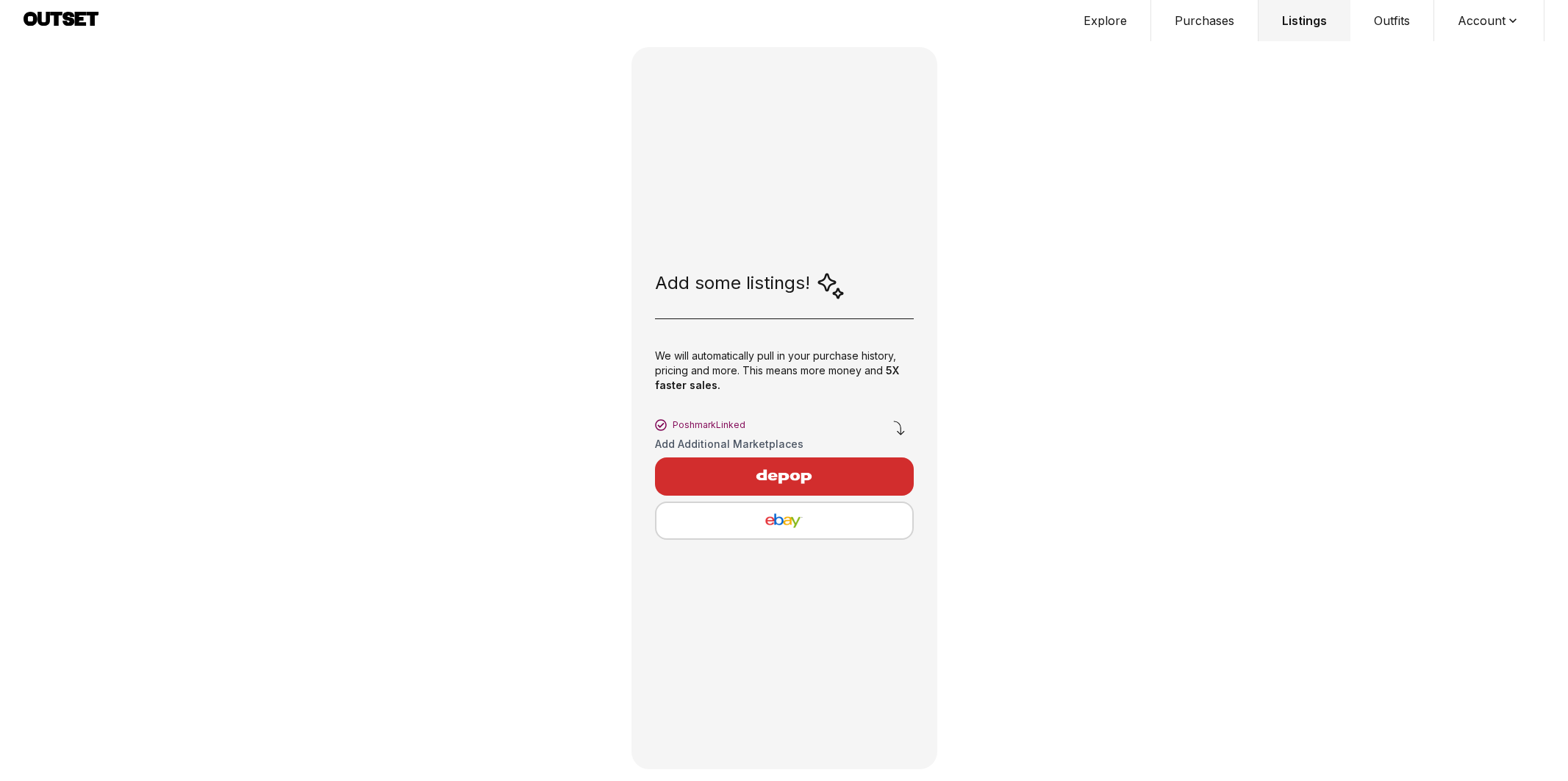
click at [1398, 16] on button "Outfits" at bounding box center [1392, 20] width 84 height 41
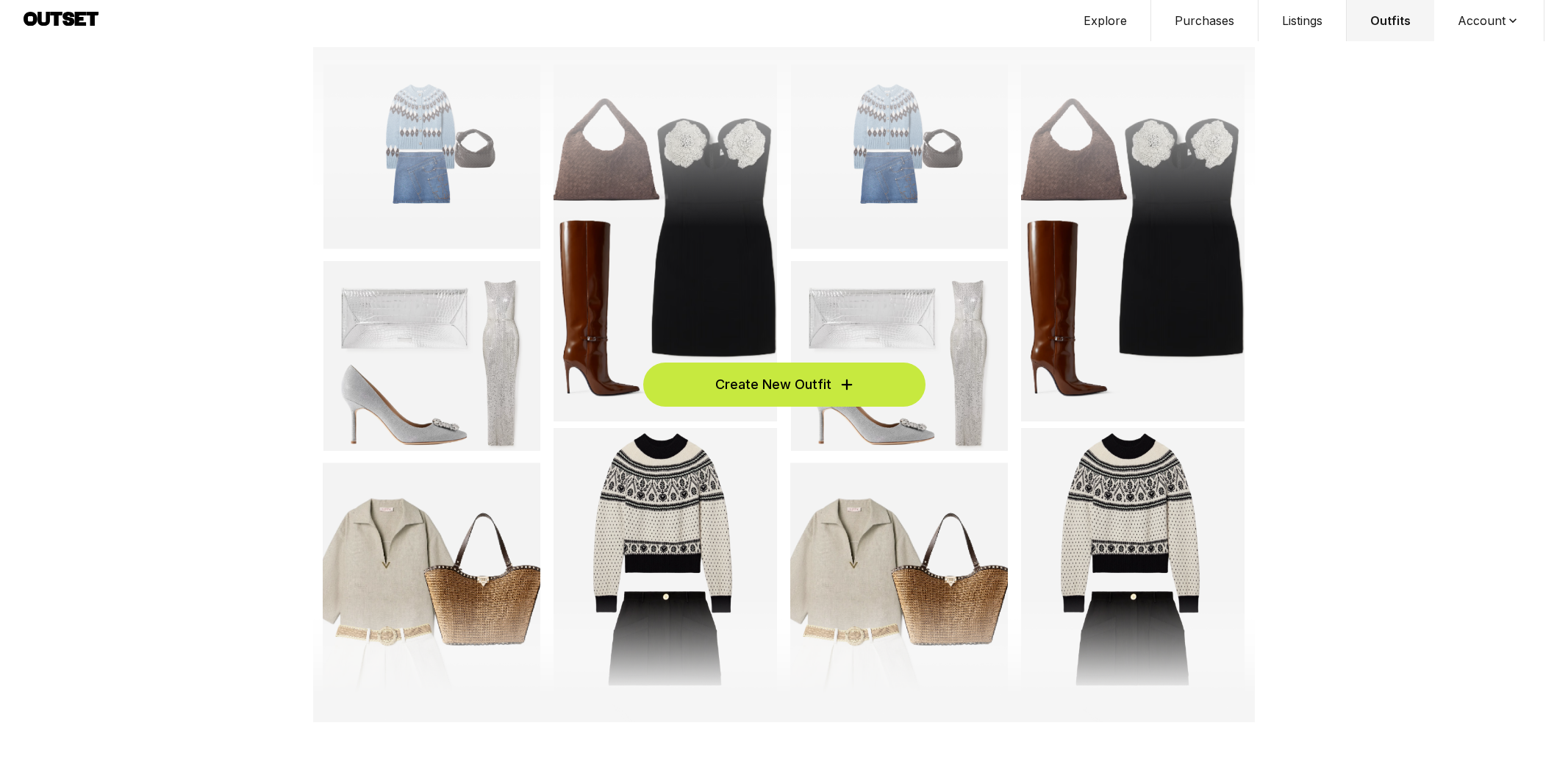
click at [1486, 16] on button "Account" at bounding box center [1489, 20] width 111 height 41
click at [1111, 23] on button "Explore" at bounding box center [1105, 20] width 91 height 41
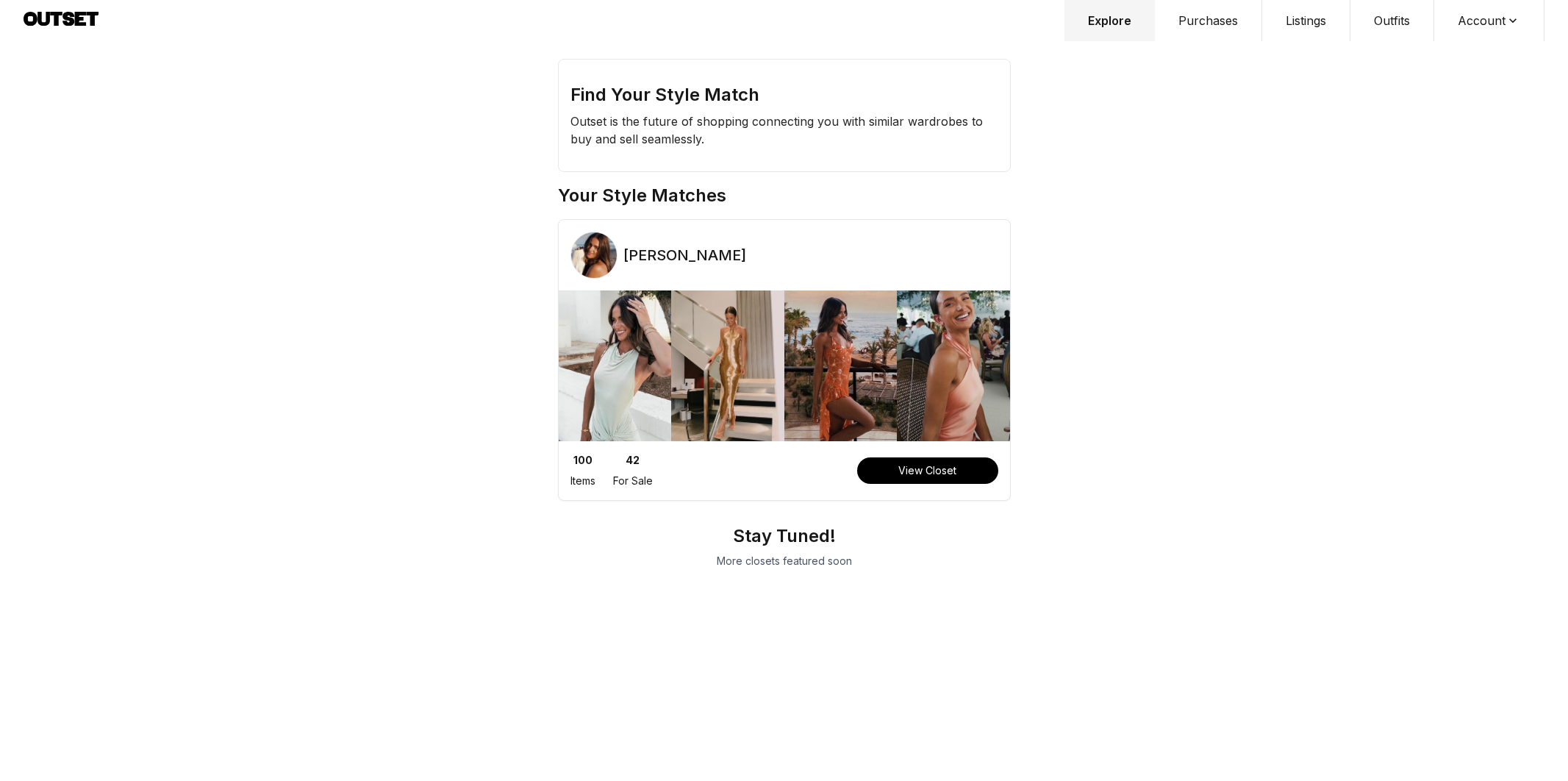
click at [1197, 29] on button "Purchases" at bounding box center [1208, 20] width 107 height 41
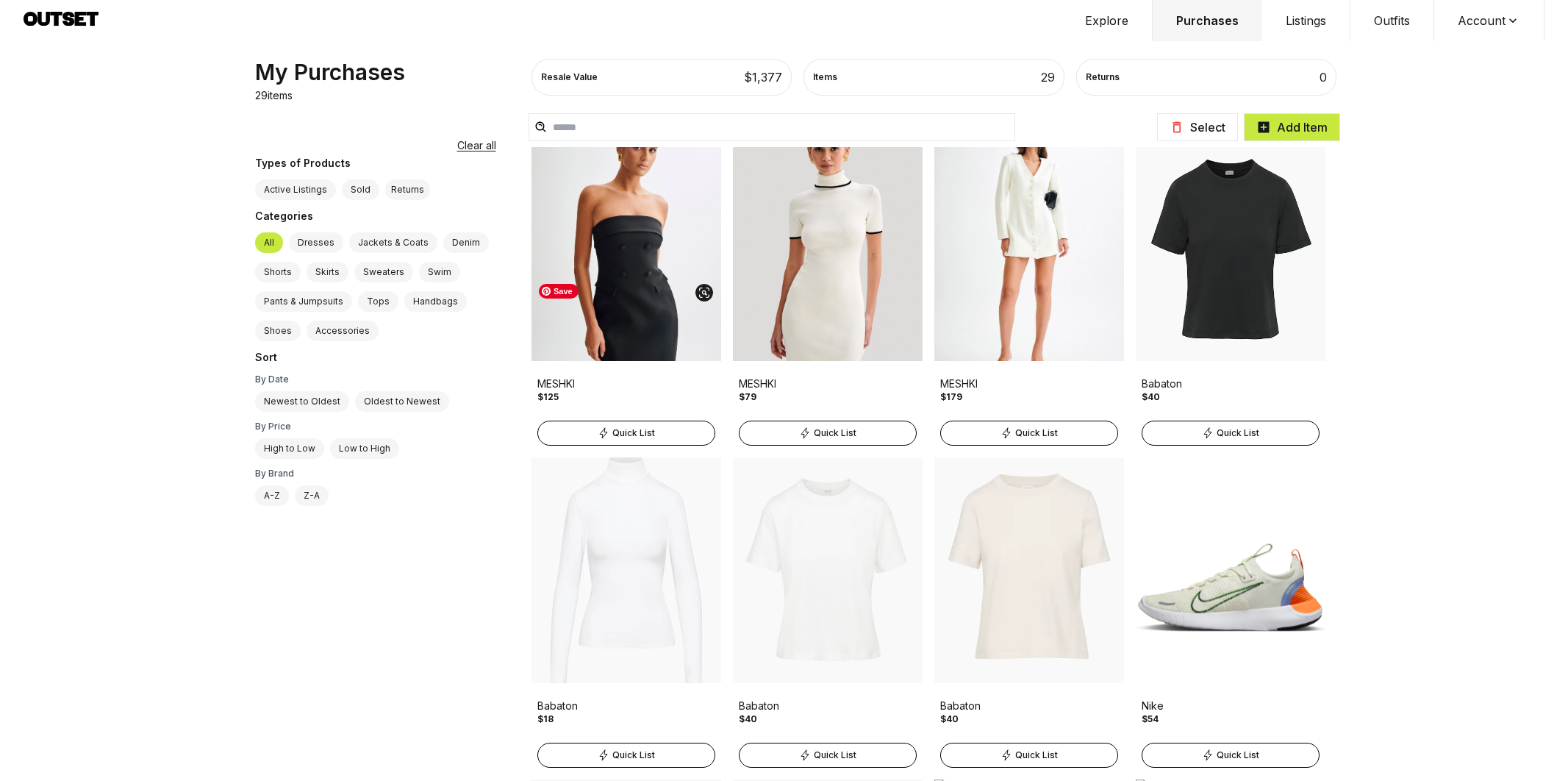
scroll to position [777, 0]
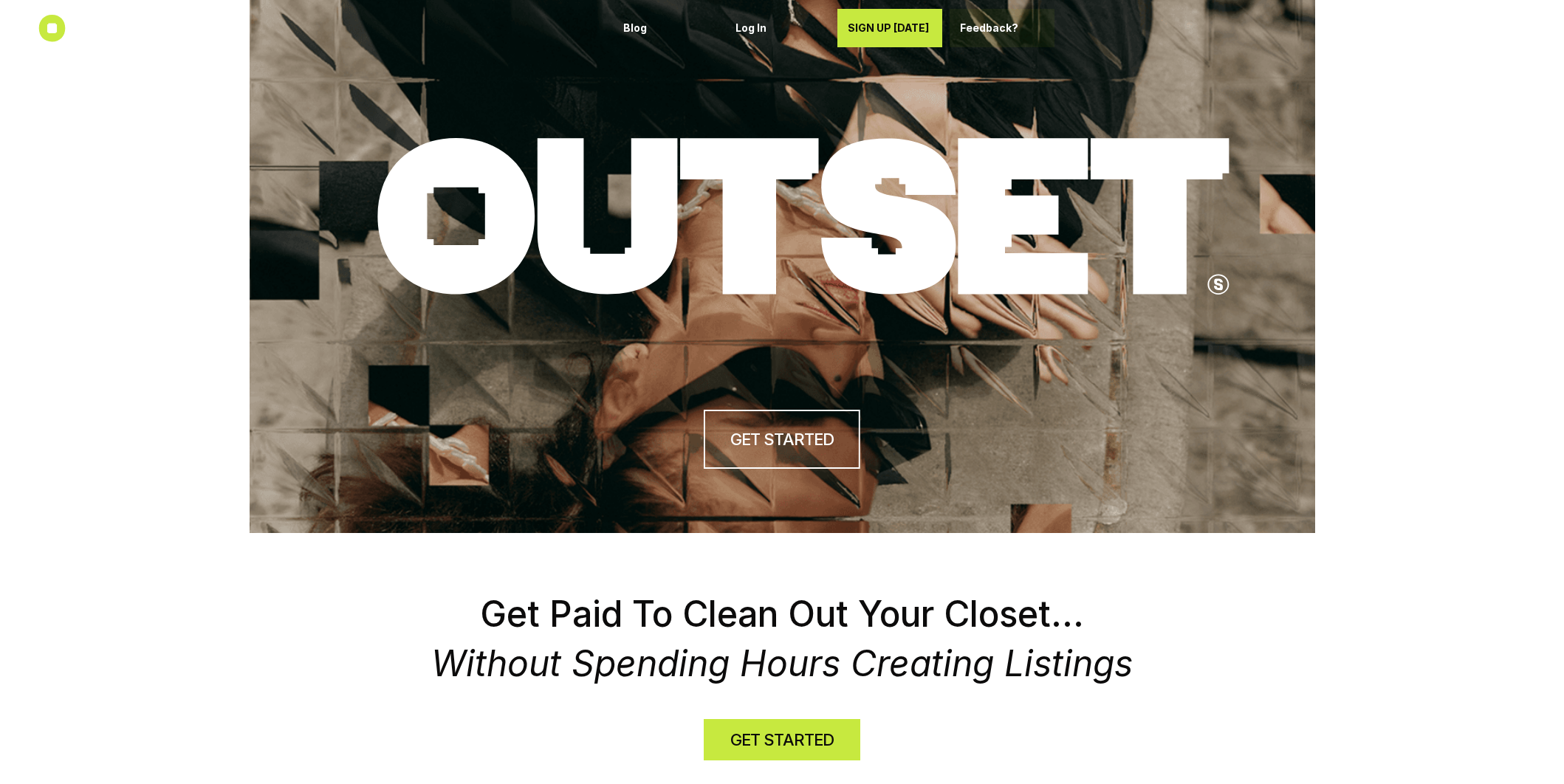
click at [1002, 29] on p "Feedback?" at bounding box center [1002, 28] width 84 height 12
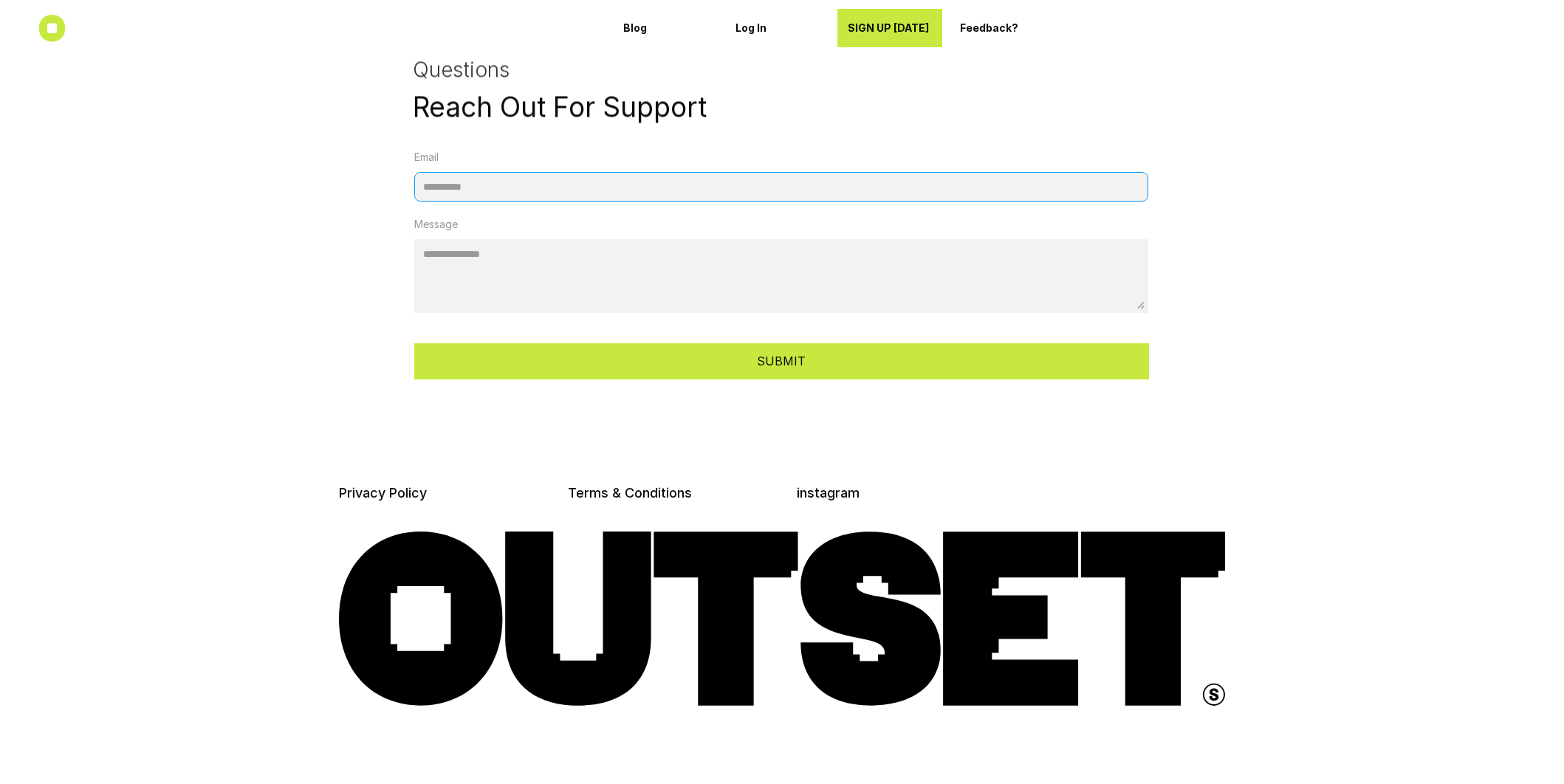
click at [809, 189] on input "Email" at bounding box center [781, 186] width 735 height 29
type input "**********"
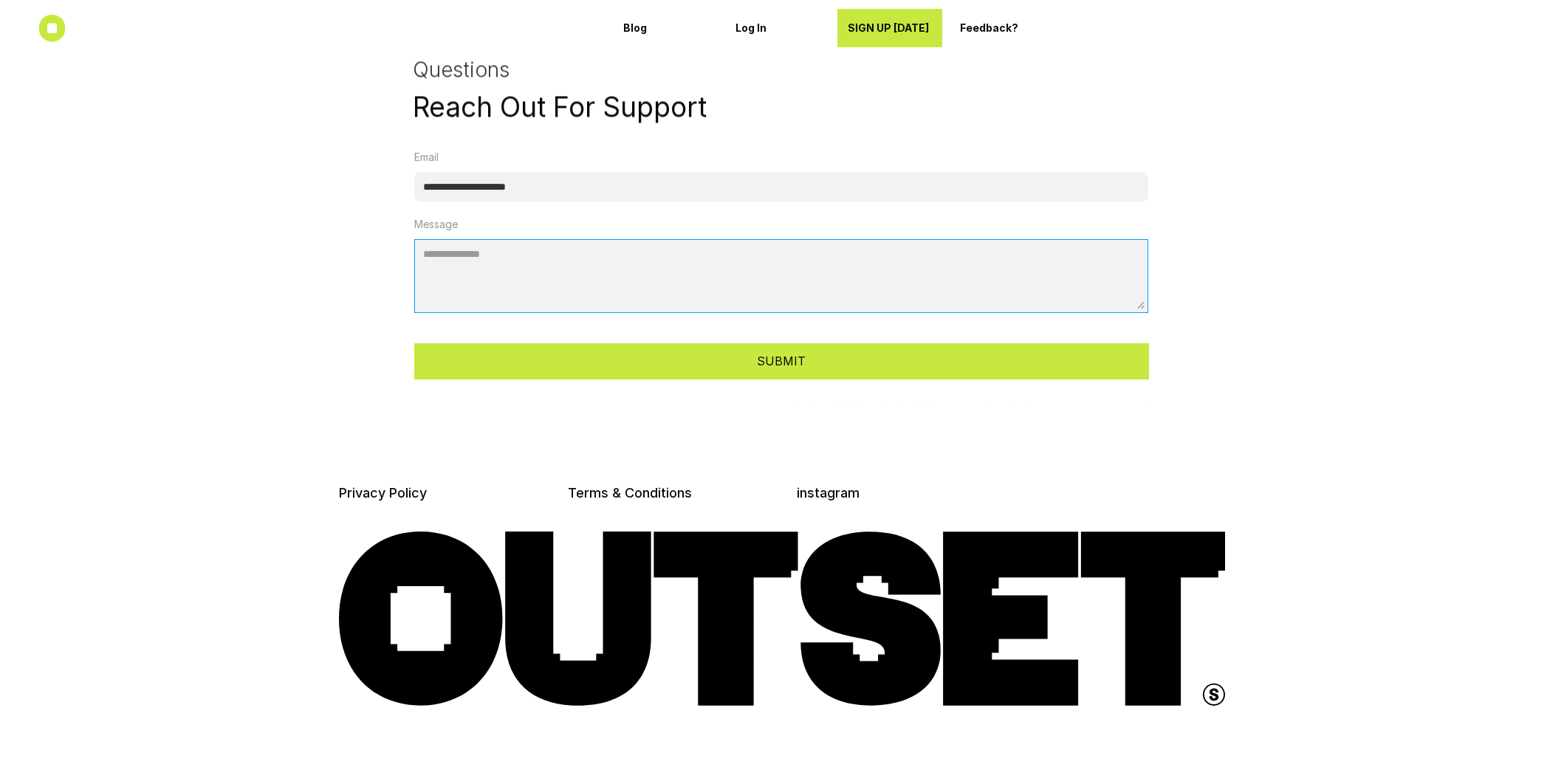
click at [551, 270] on textarea "Message" at bounding box center [781, 275] width 735 height 74
click at [489, 254] on textarea "**********" at bounding box center [781, 275] width 735 height 74
click at [686, 266] on textarea "**********" at bounding box center [781, 275] width 735 height 74
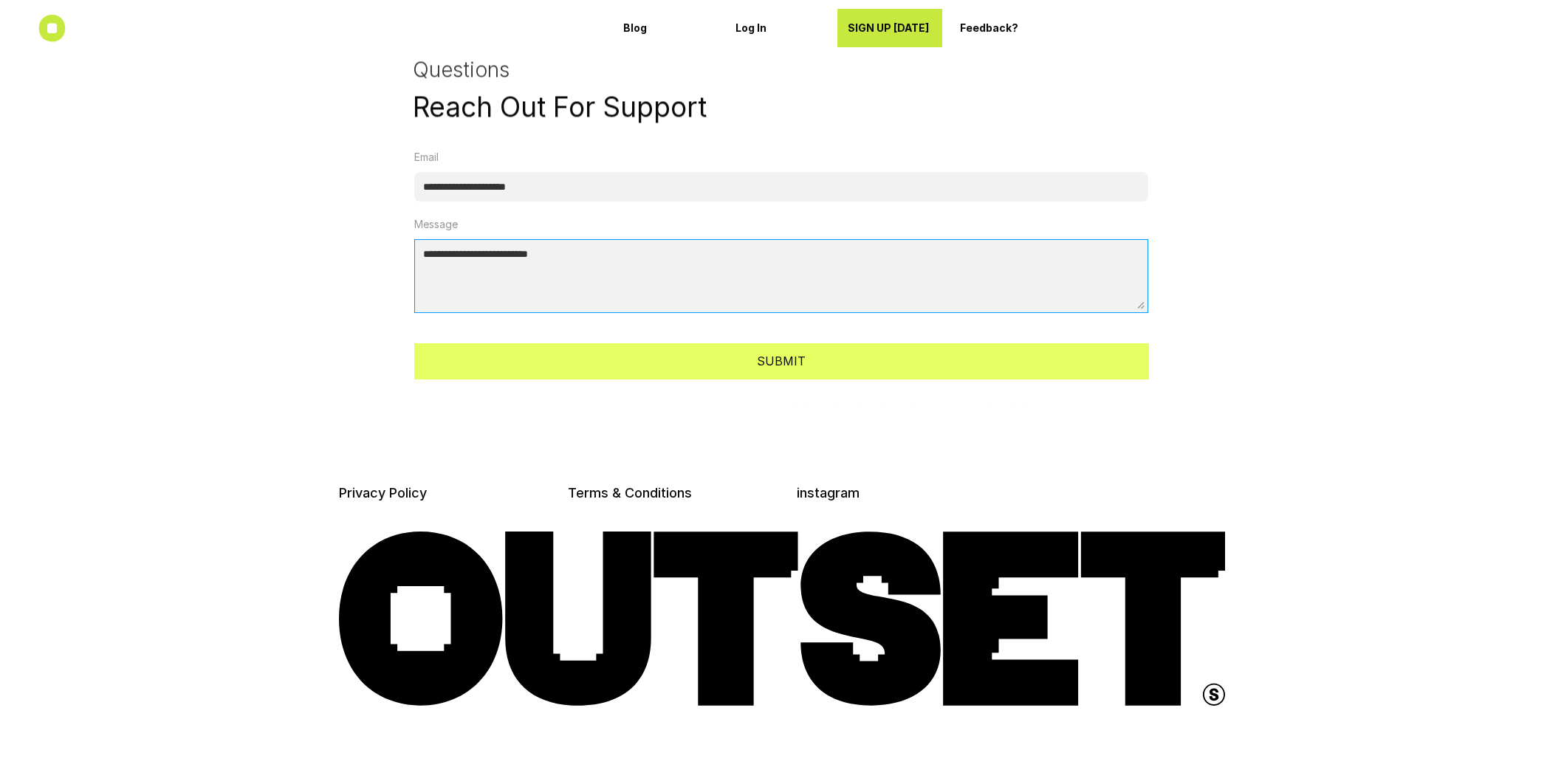
type textarea "**********"
click at [724, 358] on button "SUBMIT" at bounding box center [781, 361] width 735 height 36
